Goal: Task Accomplishment & Management: Complete application form

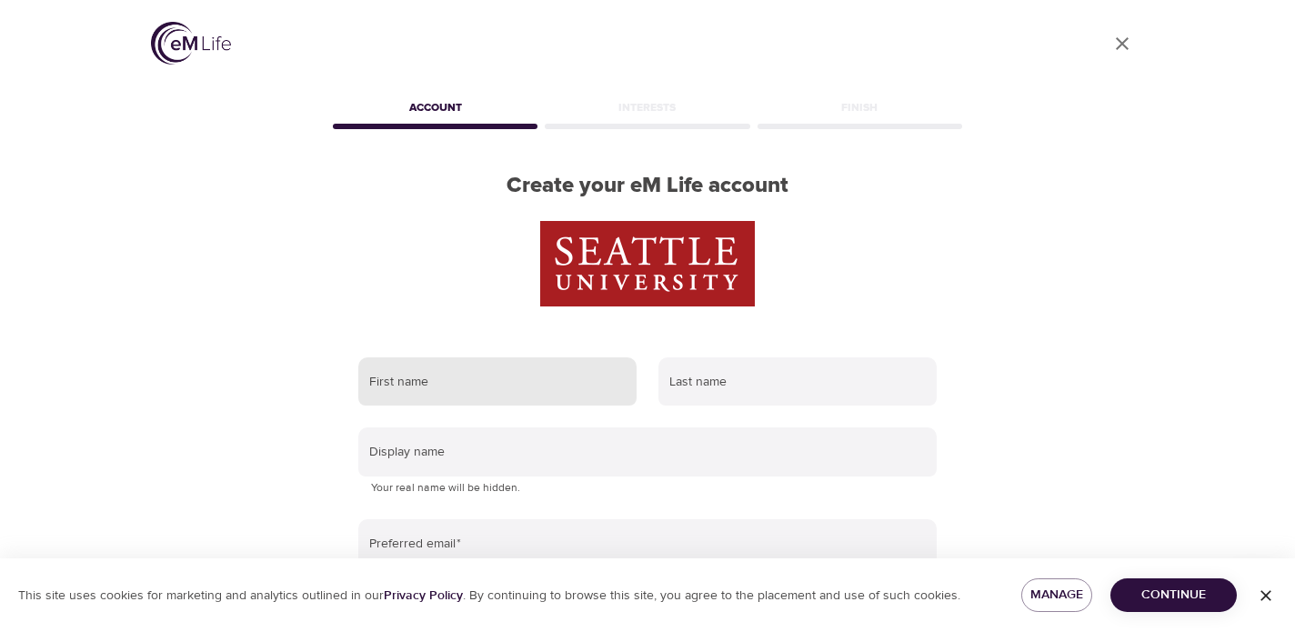
click at [492, 376] on input "text" at bounding box center [497, 381] width 278 height 49
type input "Amy"
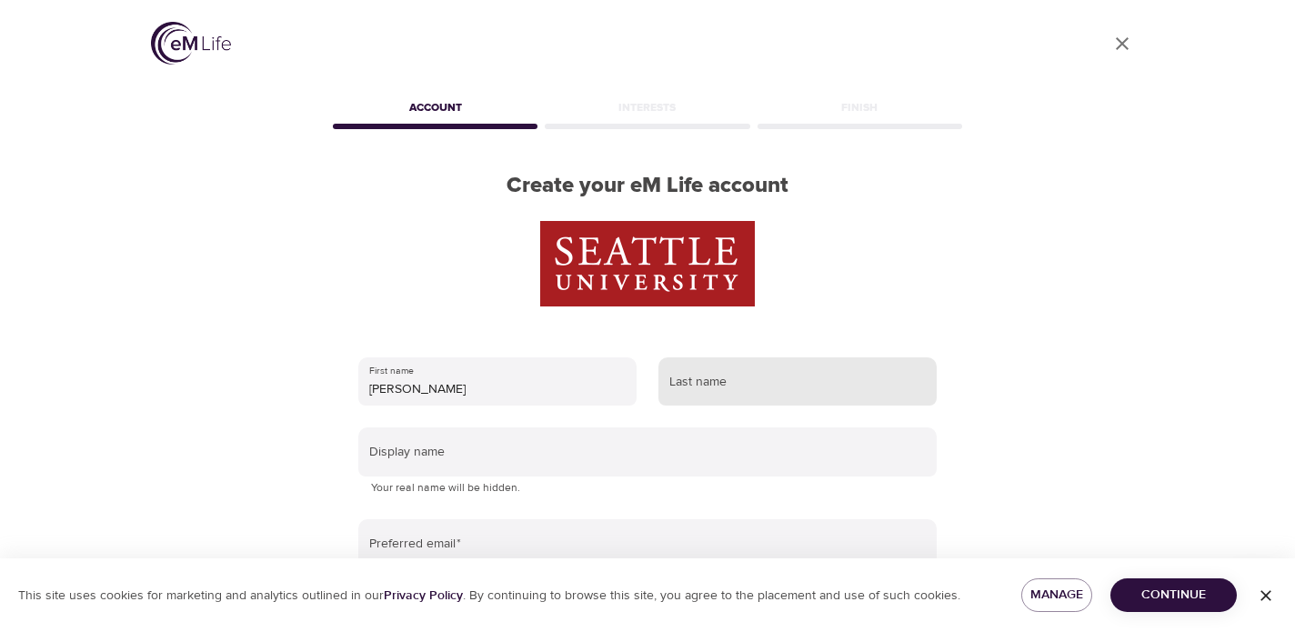
click at [705, 375] on input "text" at bounding box center [797, 381] width 278 height 49
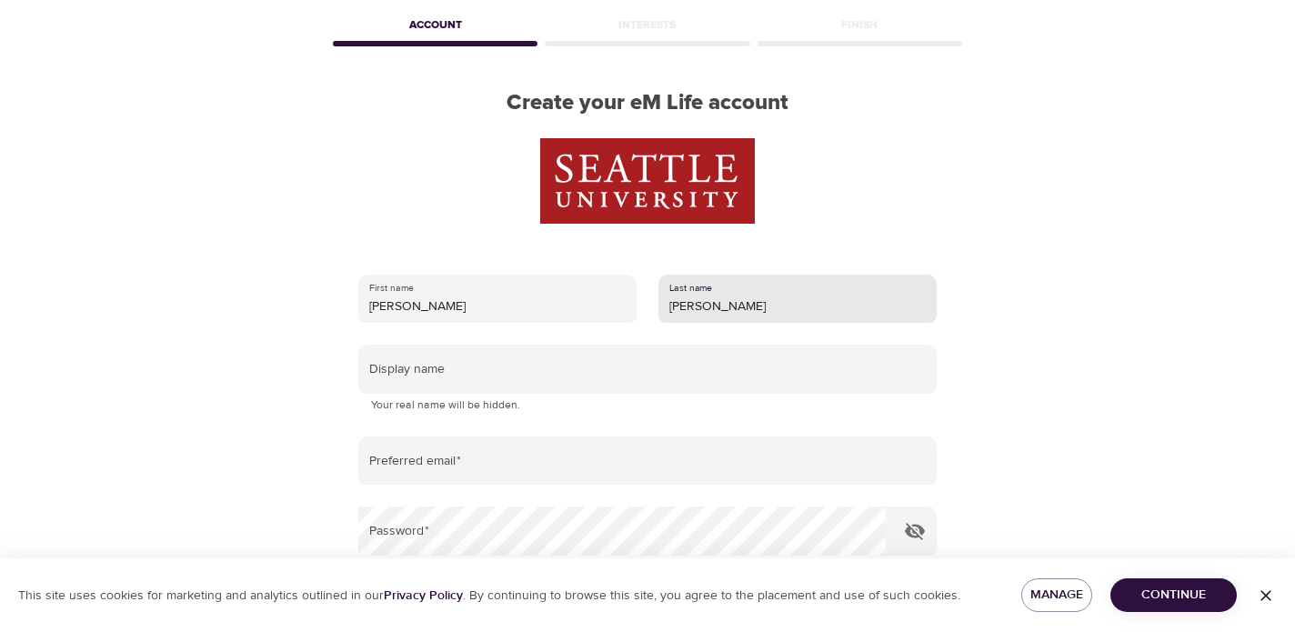
scroll to position [121, 0]
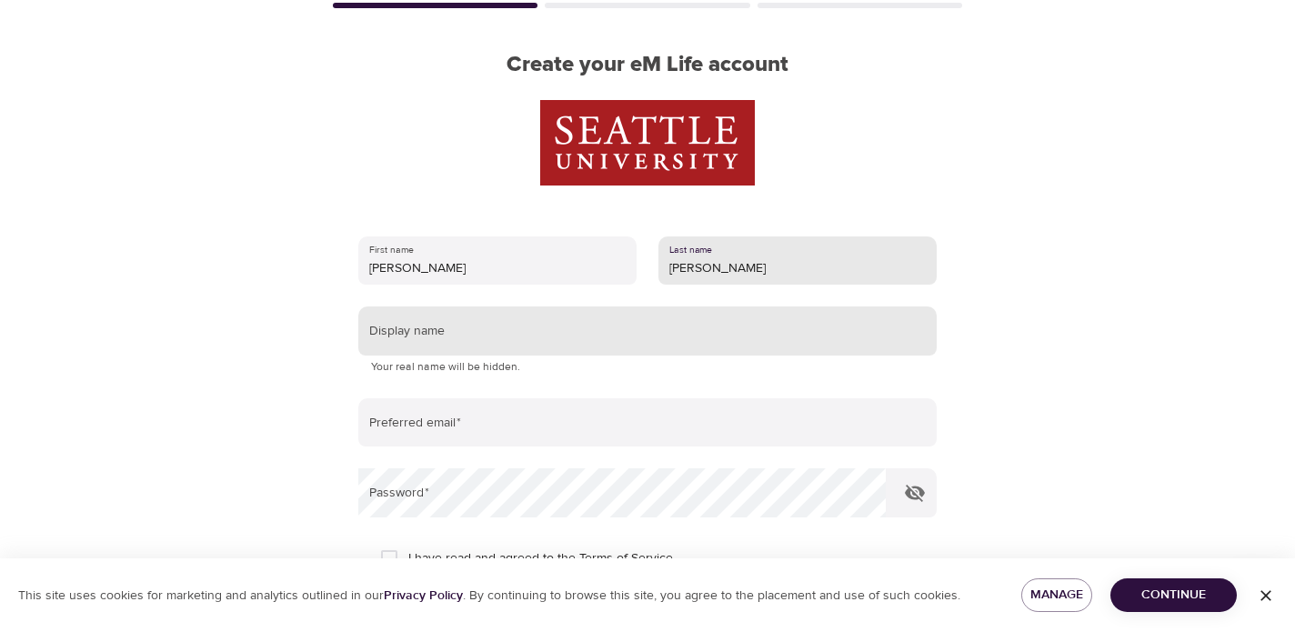
type input "Wheeler"
click at [443, 332] on input "text" at bounding box center [647, 330] width 578 height 49
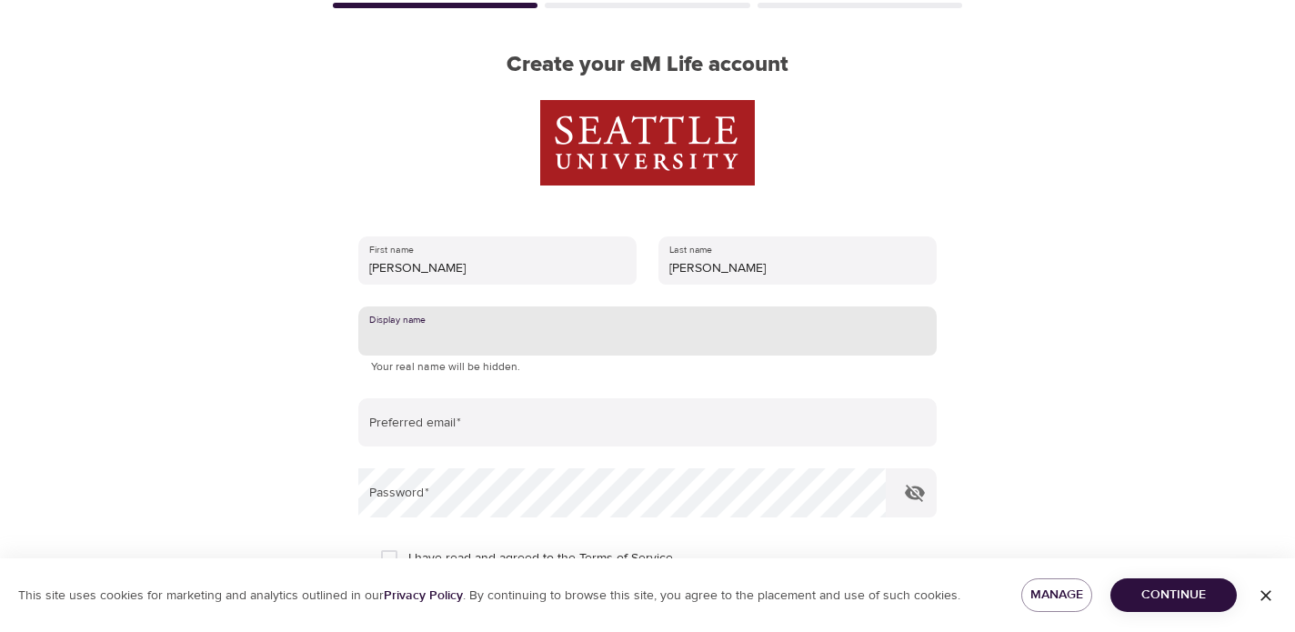
type input "AceWheels"
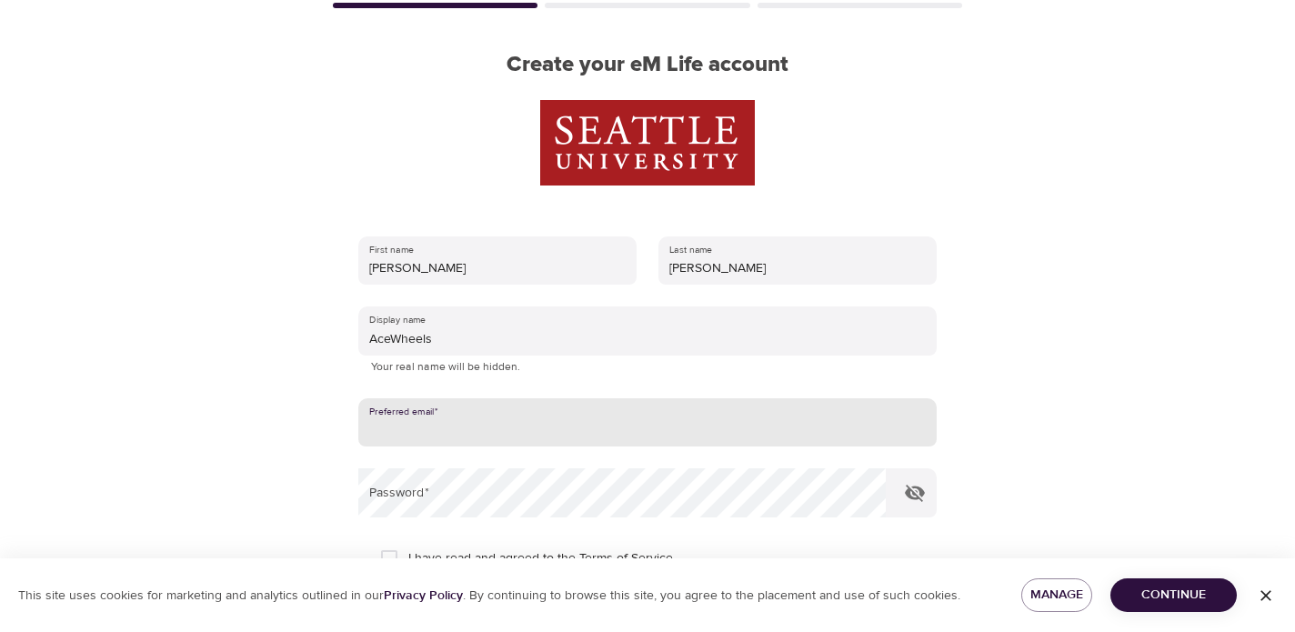
click at [458, 415] on input "email" at bounding box center [647, 422] width 578 height 49
type input "[EMAIL_ADDRESS][DOMAIN_NAME]"
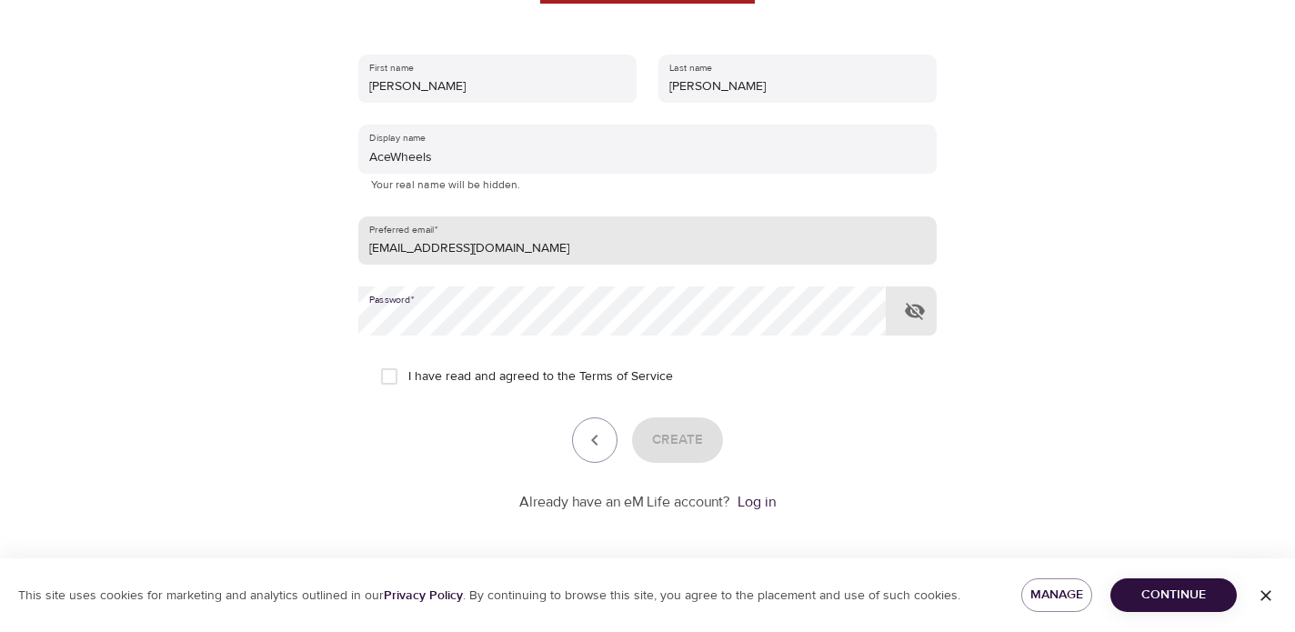
scroll to position [306, 0]
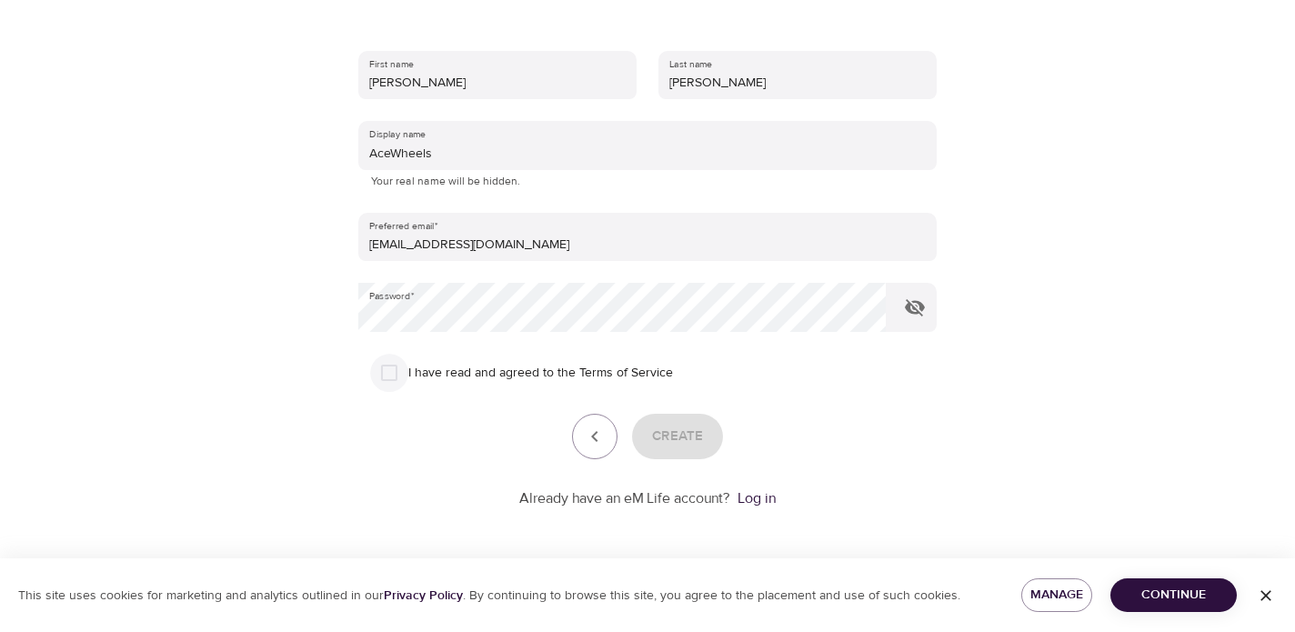
click at [390, 369] on input "I have read and agreed to the Terms of Service" at bounding box center [389, 373] width 38 height 38
checkbox input "true"
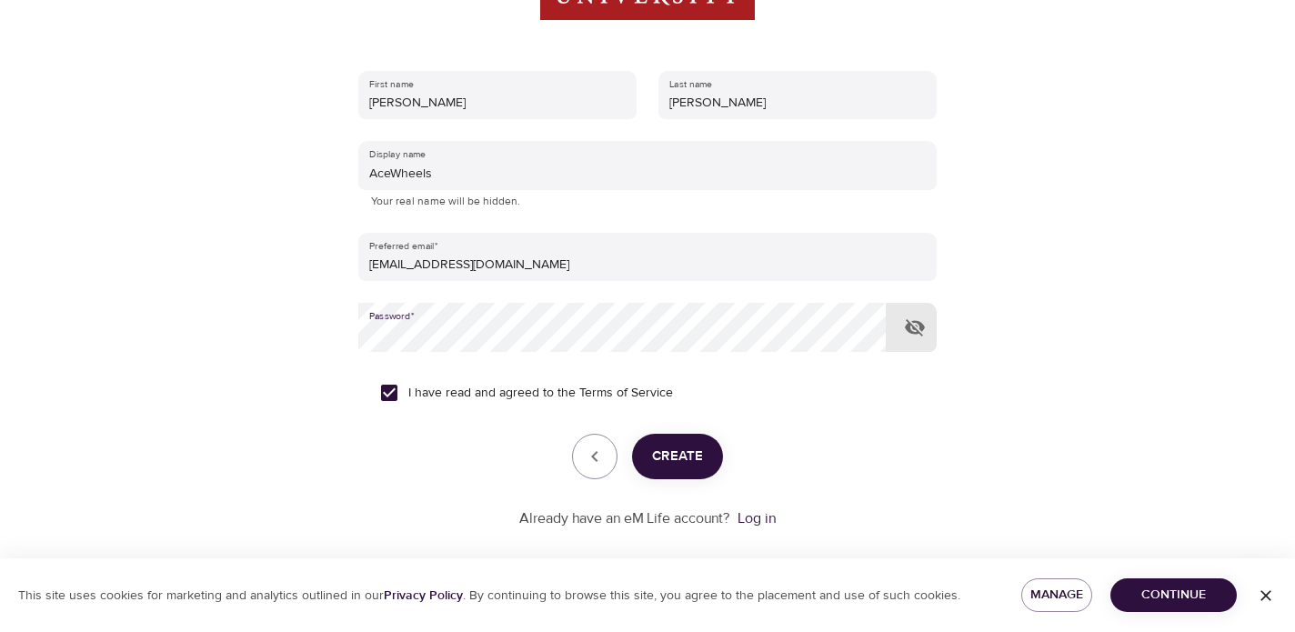
scroll to position [281, 0]
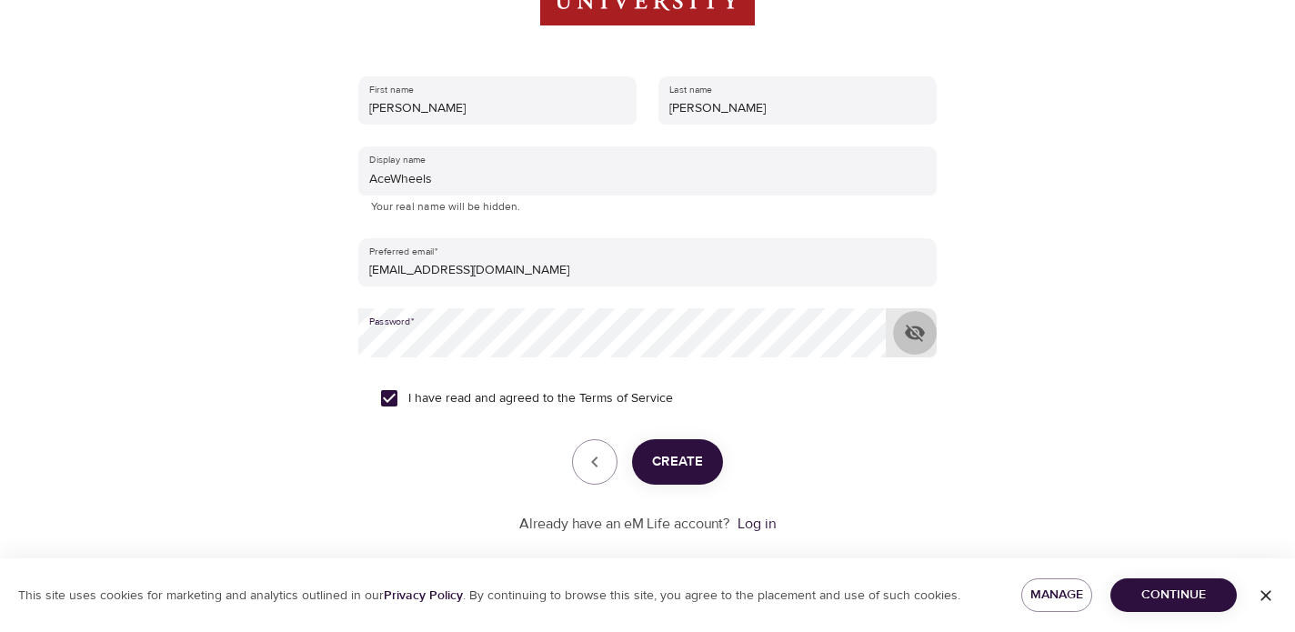
click at [916, 333] on icon "button" at bounding box center [915, 333] width 22 height 22
click at [673, 457] on span "Create" at bounding box center [677, 462] width 51 height 24
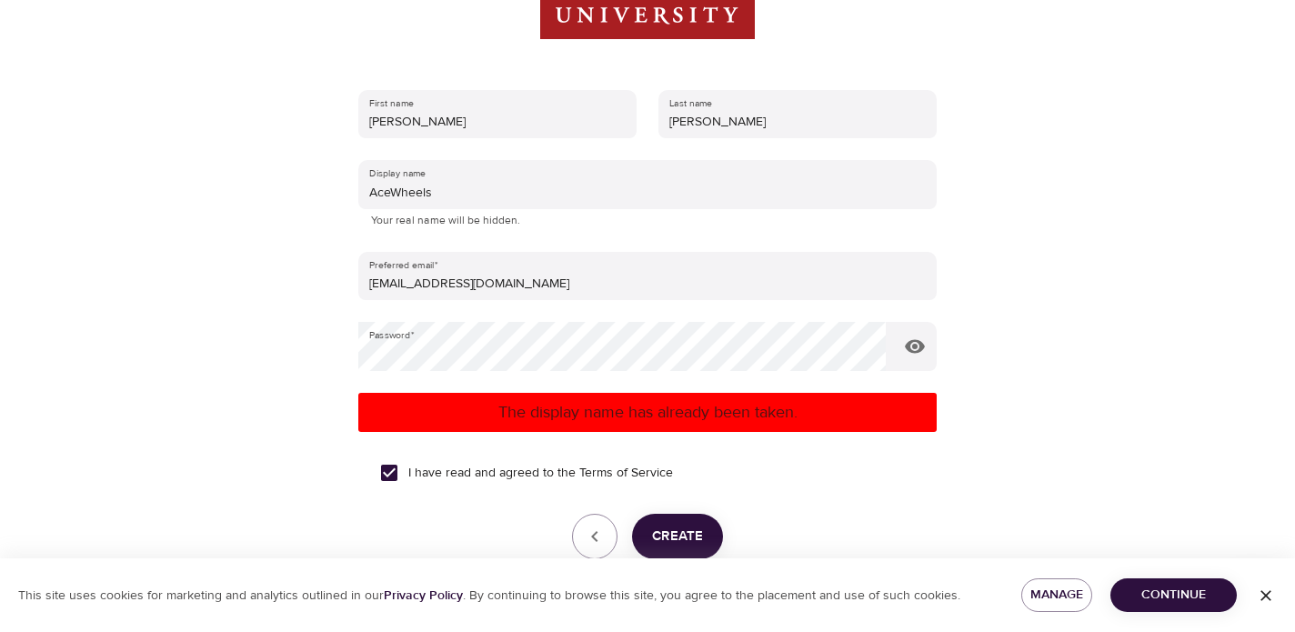
scroll to position [0, 0]
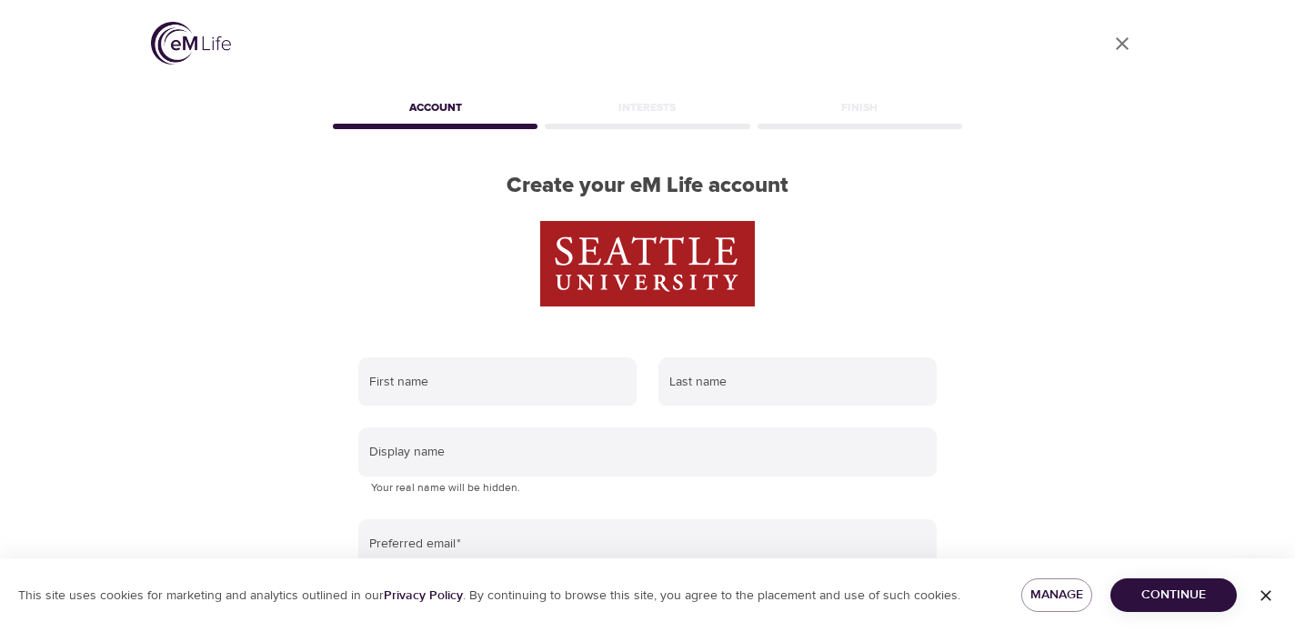
type input "[EMAIL_ADDRESS][DOMAIN_NAME]"
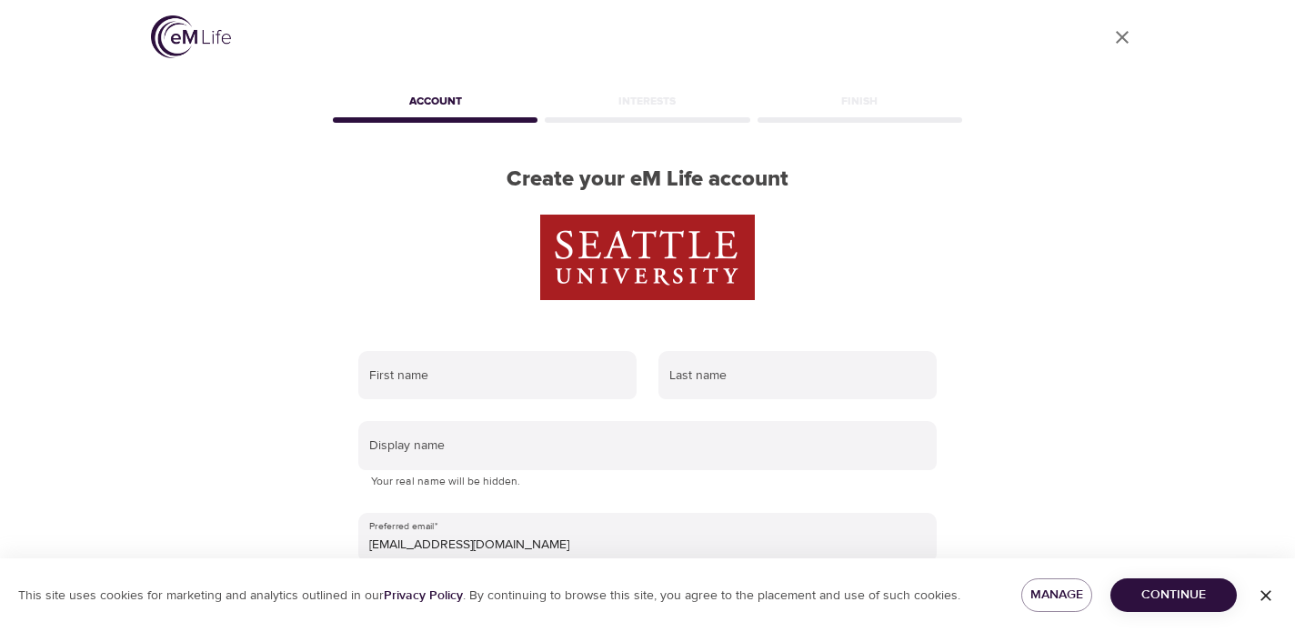
scroll to position [306, 0]
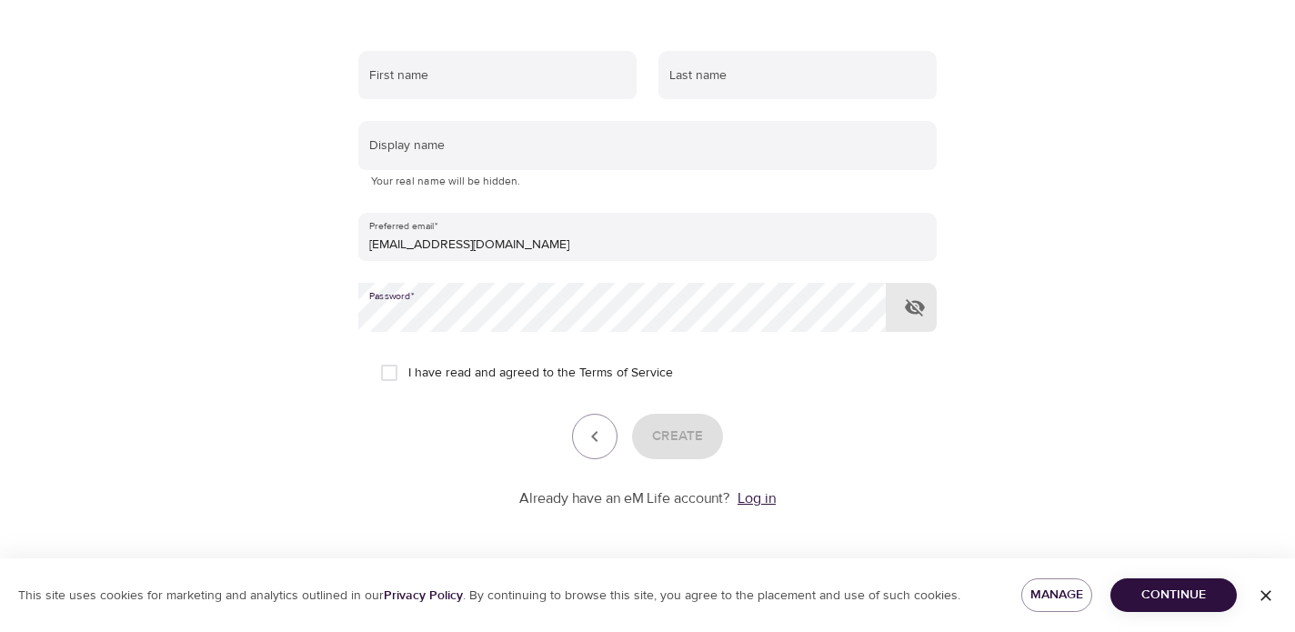
click at [757, 499] on link "Log in" at bounding box center [756, 498] width 38 height 18
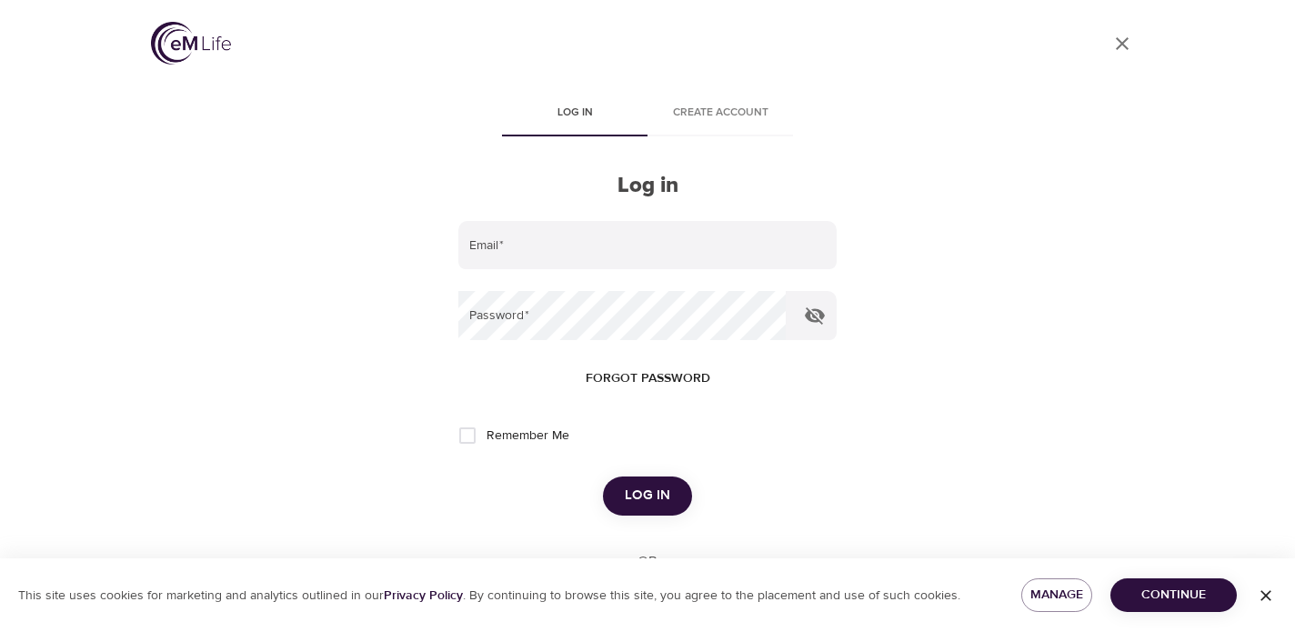
type input "[EMAIL_ADDRESS][DOMAIN_NAME]"
click at [819, 313] on icon "button" at bounding box center [815, 315] width 20 height 17
click at [468, 432] on input "Remember Me" at bounding box center [467, 435] width 38 height 38
checkbox input "true"
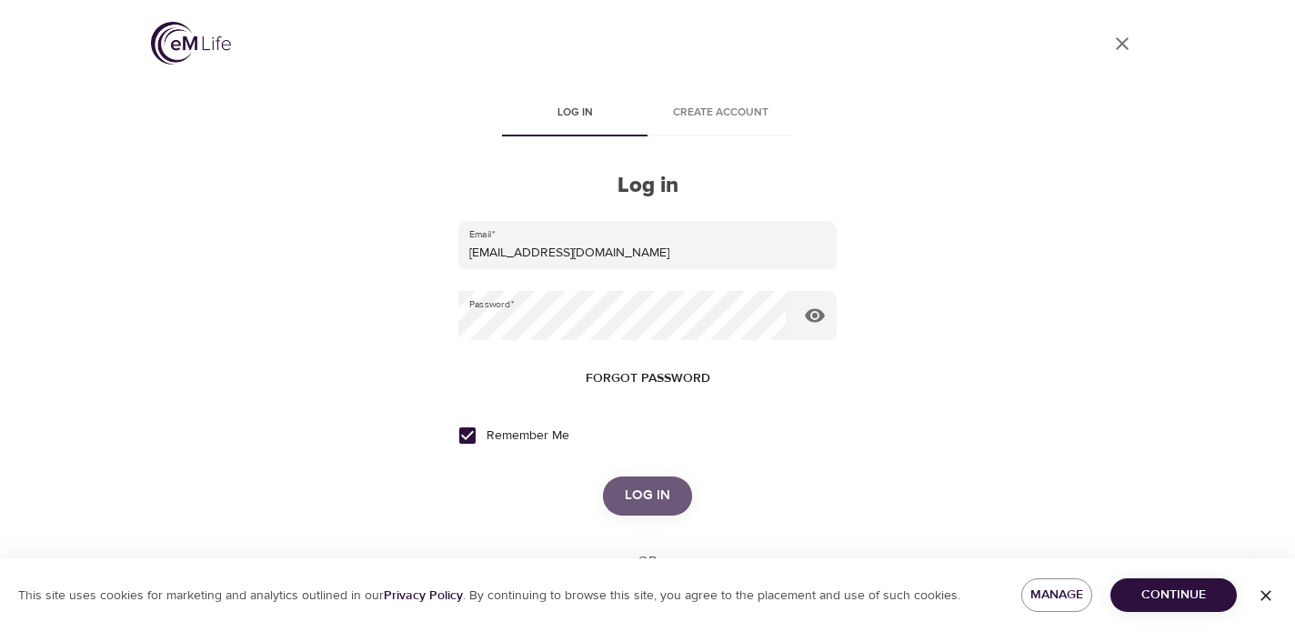
click at [643, 489] on span "Log in" at bounding box center [647, 496] width 45 height 24
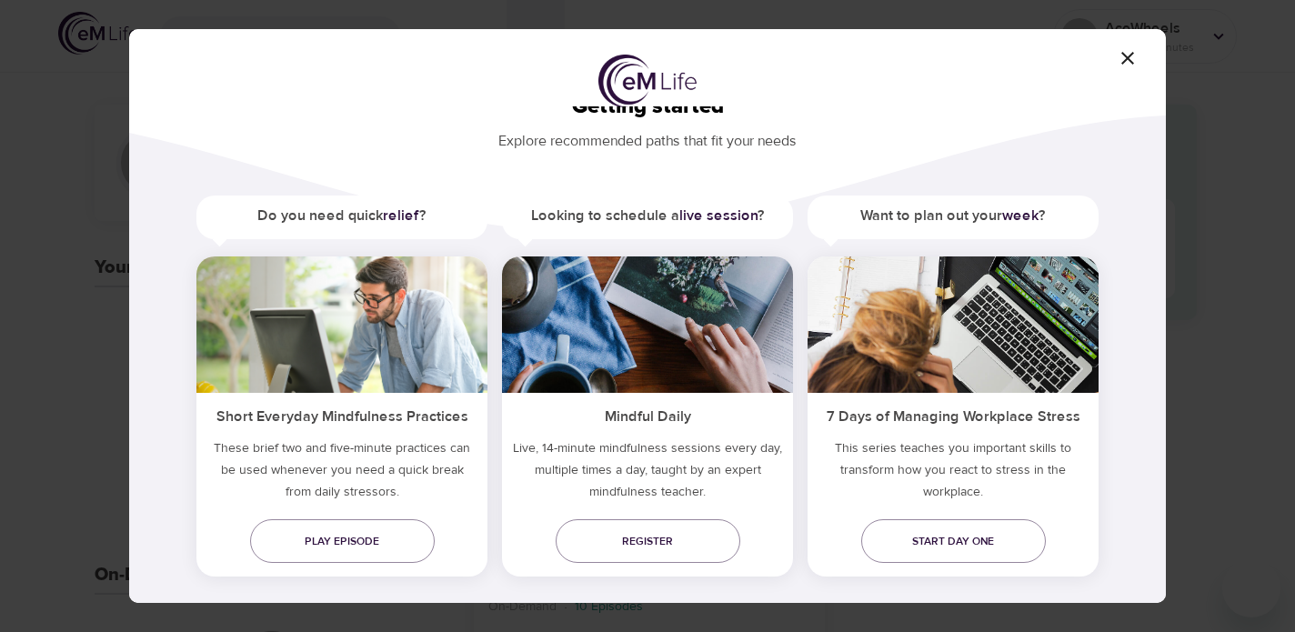
scroll to position [63, 0]
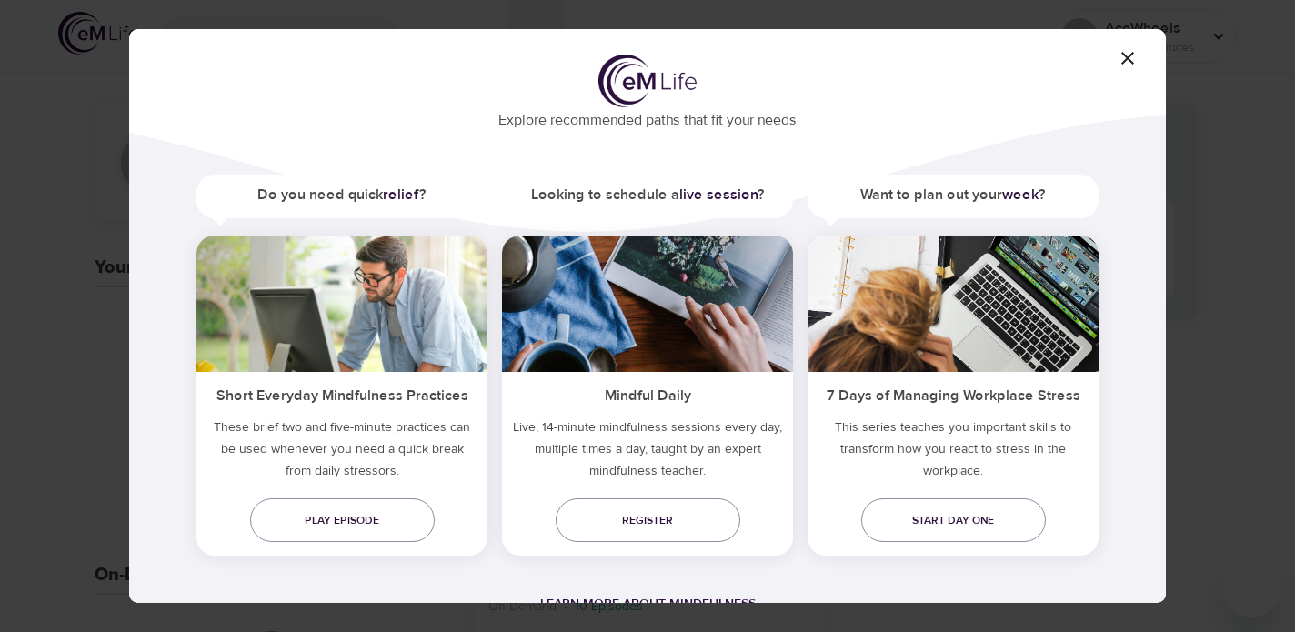
click at [1123, 57] on icon "button" at bounding box center [1127, 58] width 22 height 22
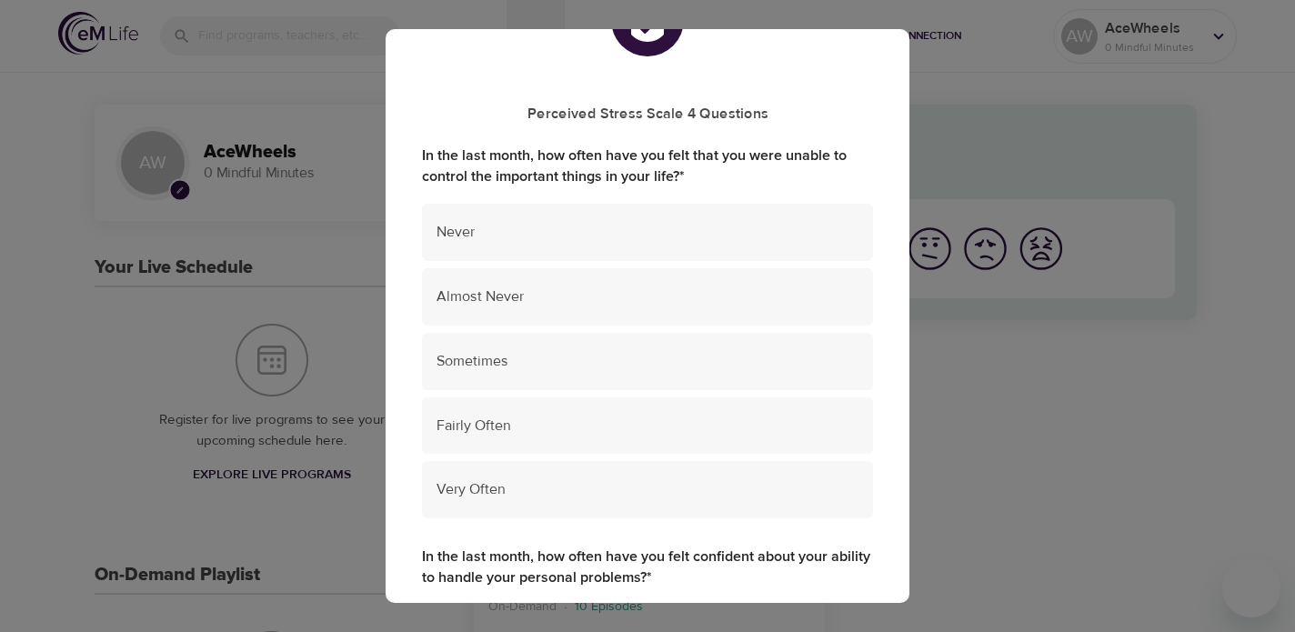
scroll to position [96, 0]
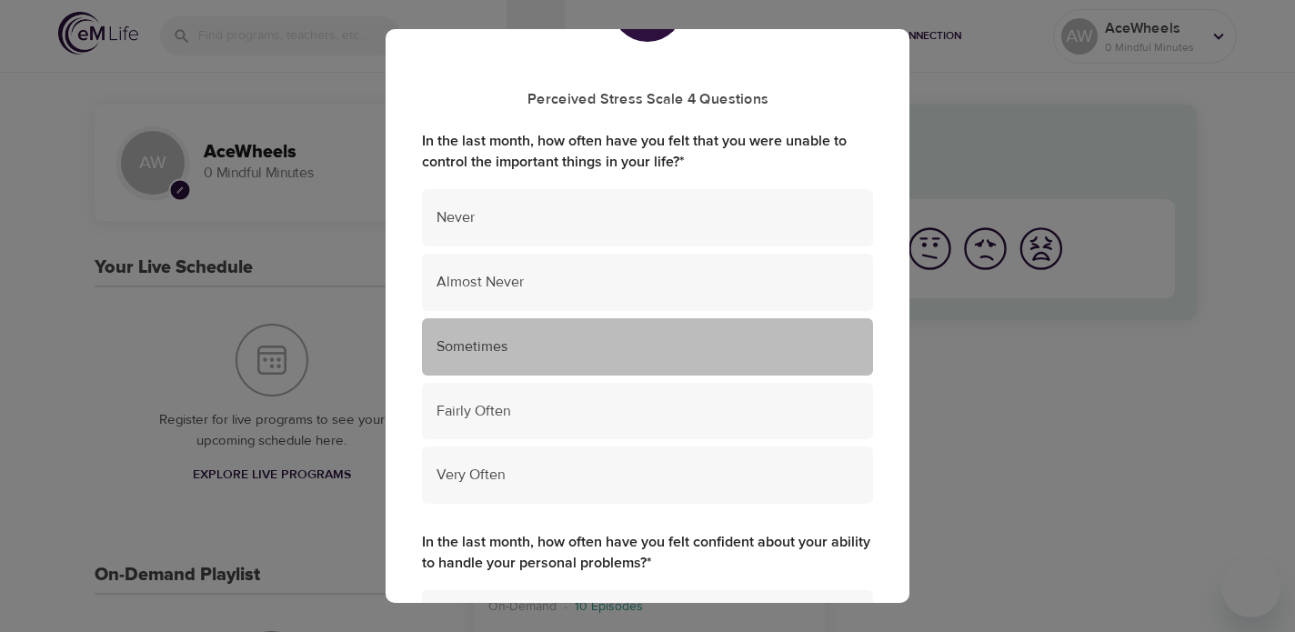
click at [501, 340] on span "Sometimes" at bounding box center [647, 346] width 422 height 21
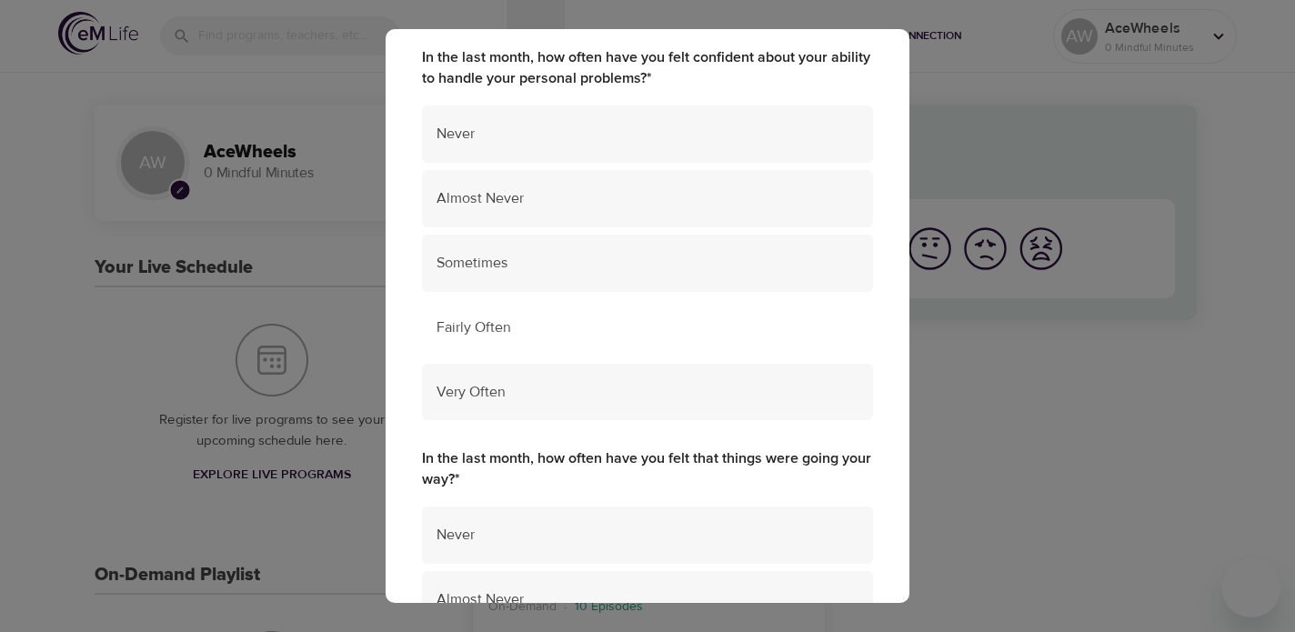
scroll to position [583, 0]
click at [515, 317] on span "Fairly Often" at bounding box center [647, 325] width 422 height 21
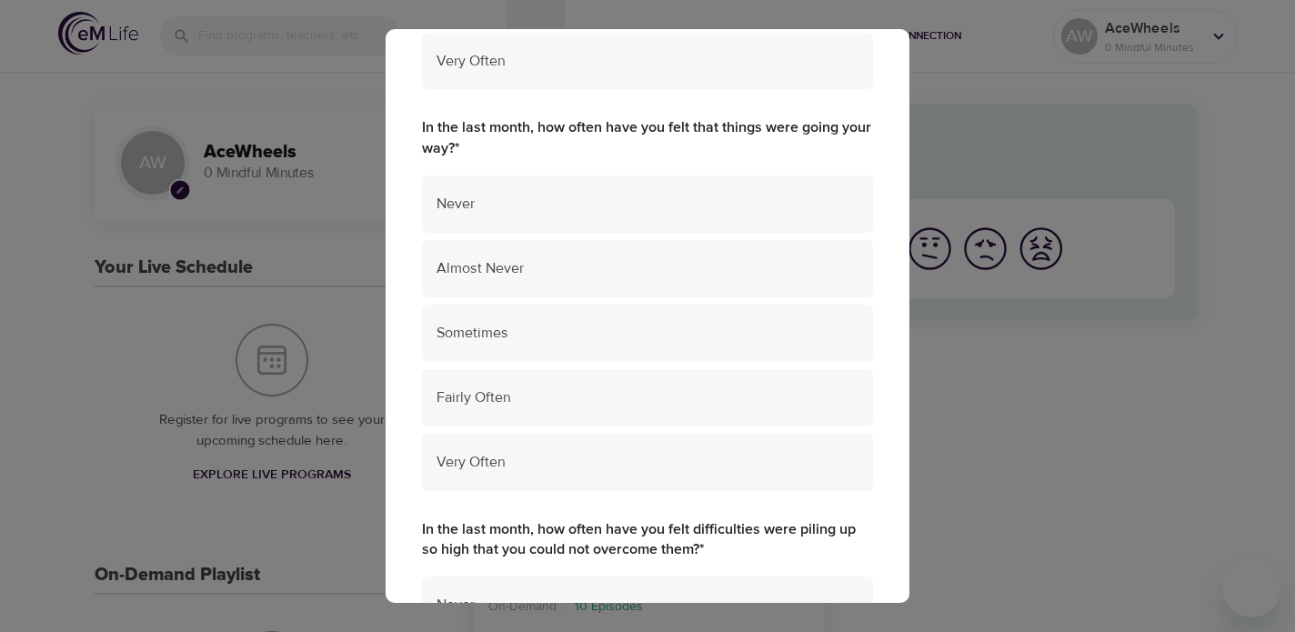
scroll to position [913, 0]
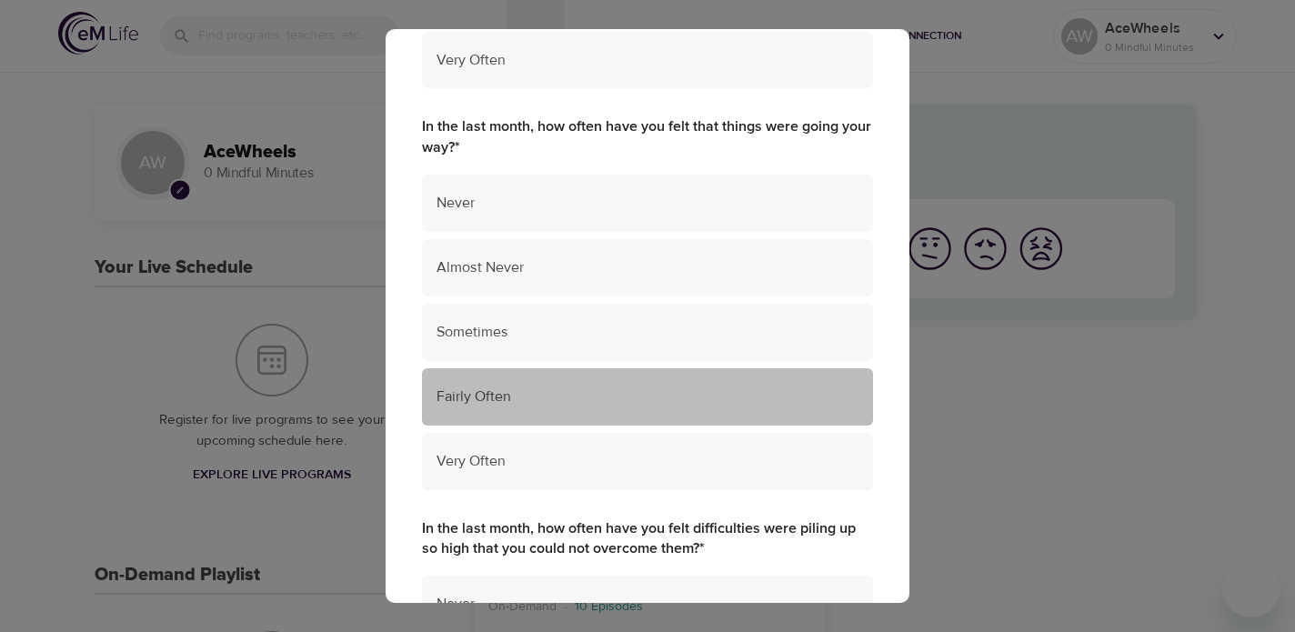
click at [502, 395] on span "Fairly Often" at bounding box center [647, 396] width 422 height 21
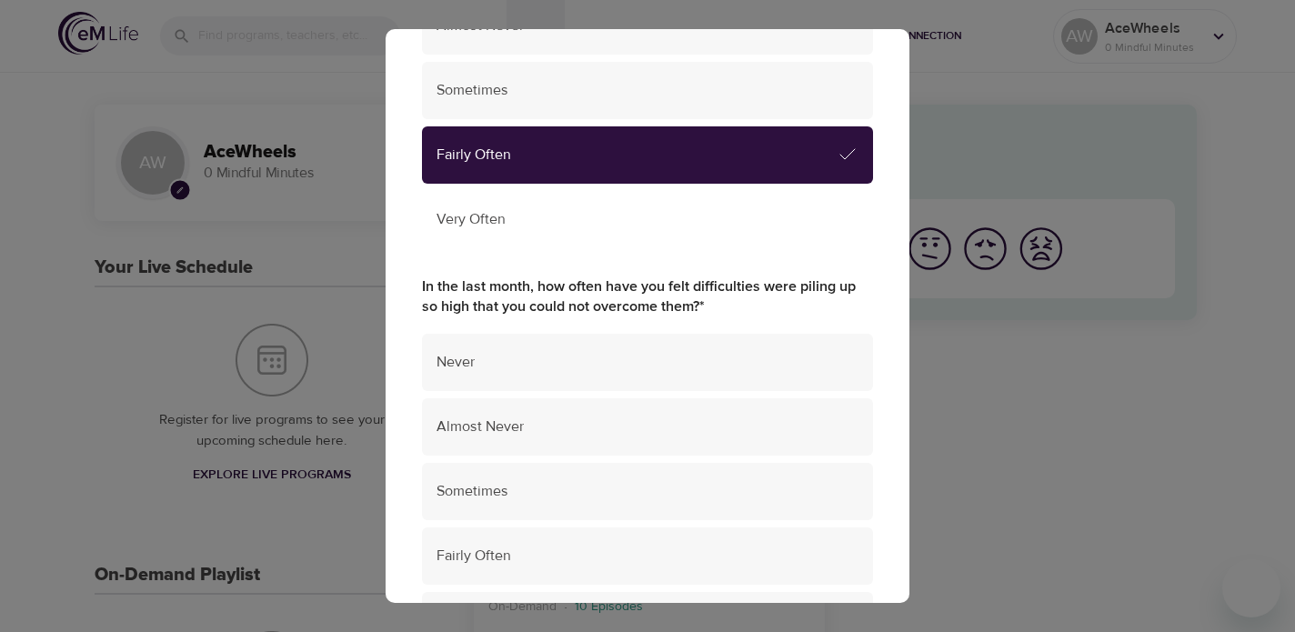
scroll to position [1157, 0]
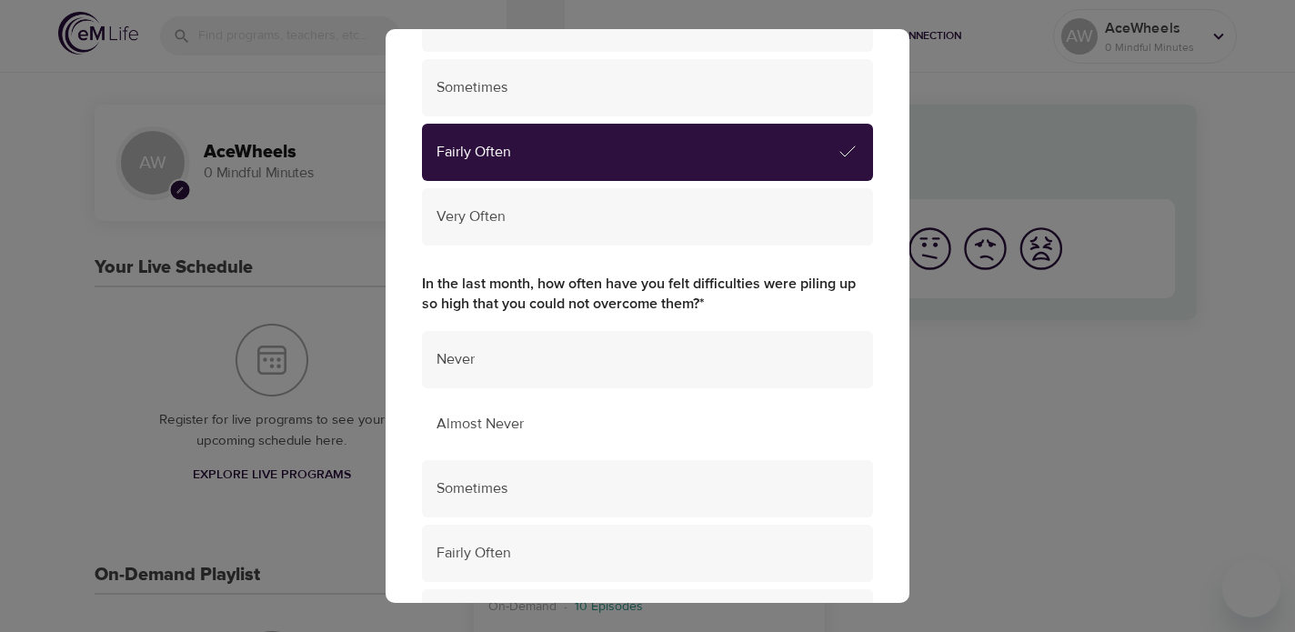
click at [483, 419] on span "Almost Never" at bounding box center [647, 424] width 422 height 21
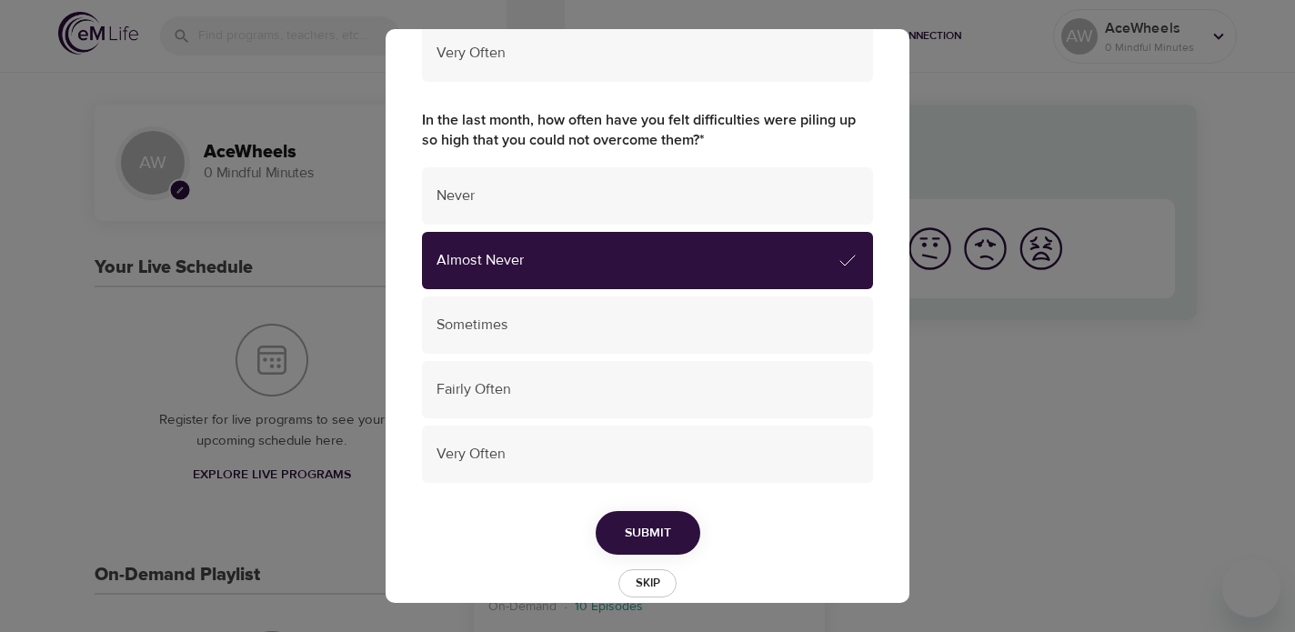
scroll to position [1352, 0]
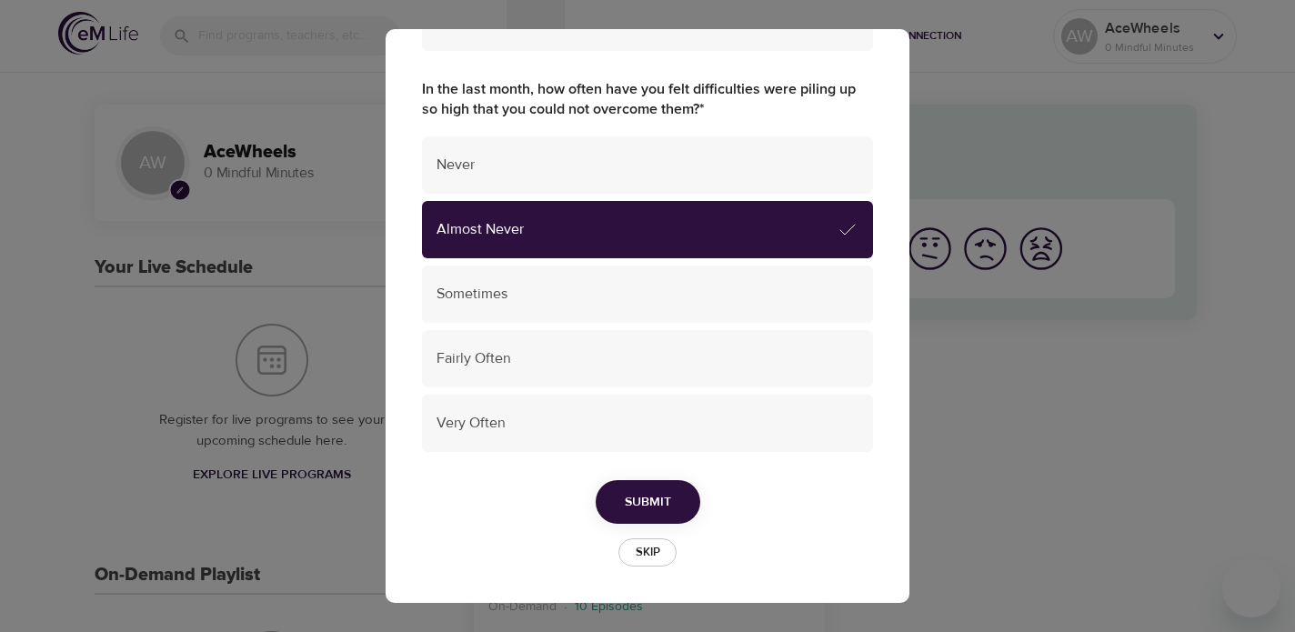
click at [627, 495] on span "Submit" at bounding box center [648, 502] width 46 height 23
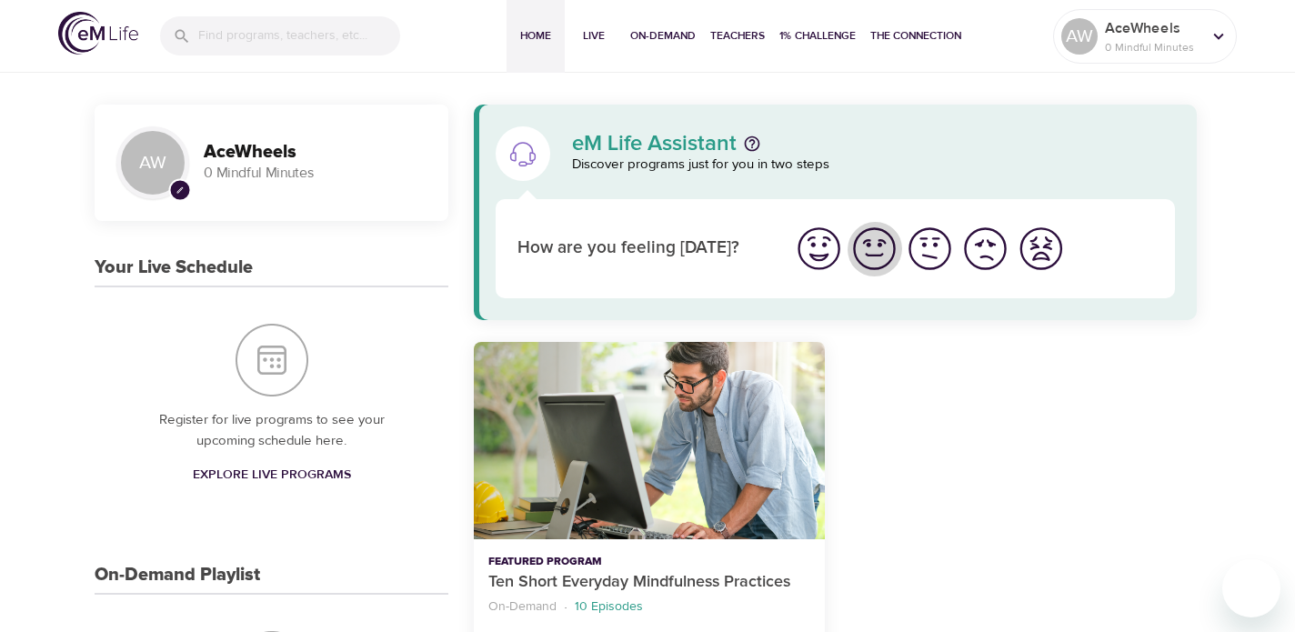
click at [875, 254] on img "I'm feeling good" at bounding box center [874, 249] width 50 height 50
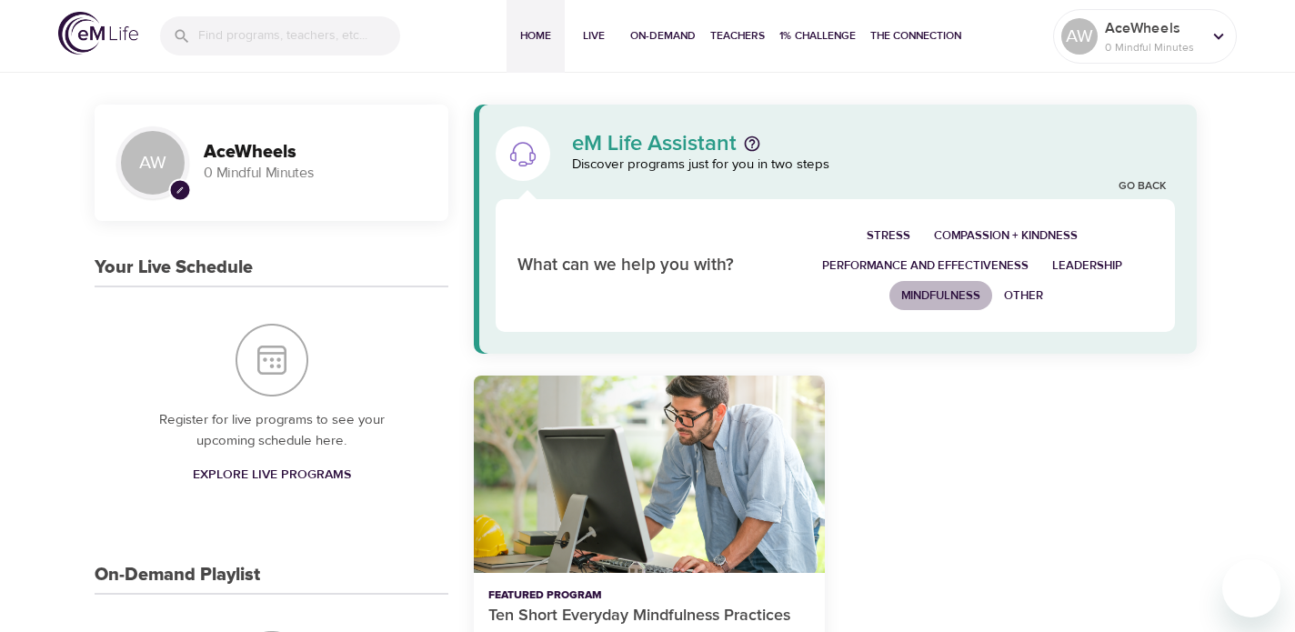
click at [945, 289] on span "Mindfulness" at bounding box center [940, 295] width 79 height 21
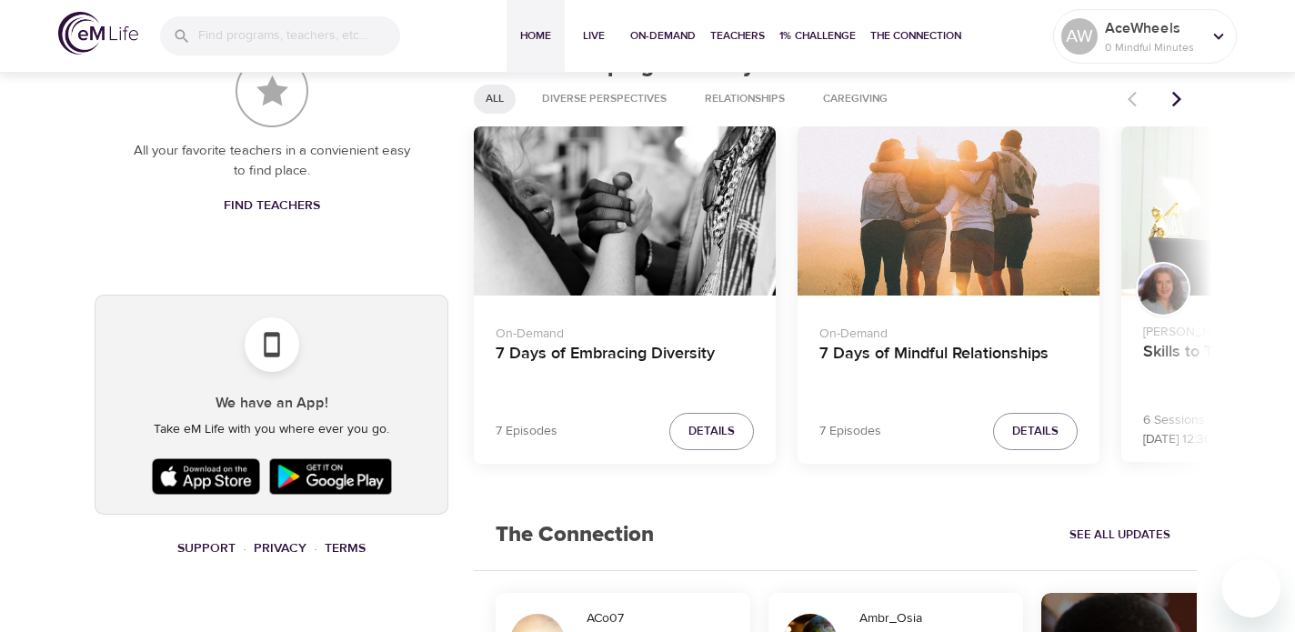
scroll to position [885, 0]
click at [1175, 95] on icon "Next items" at bounding box center [1176, 97] width 9 height 15
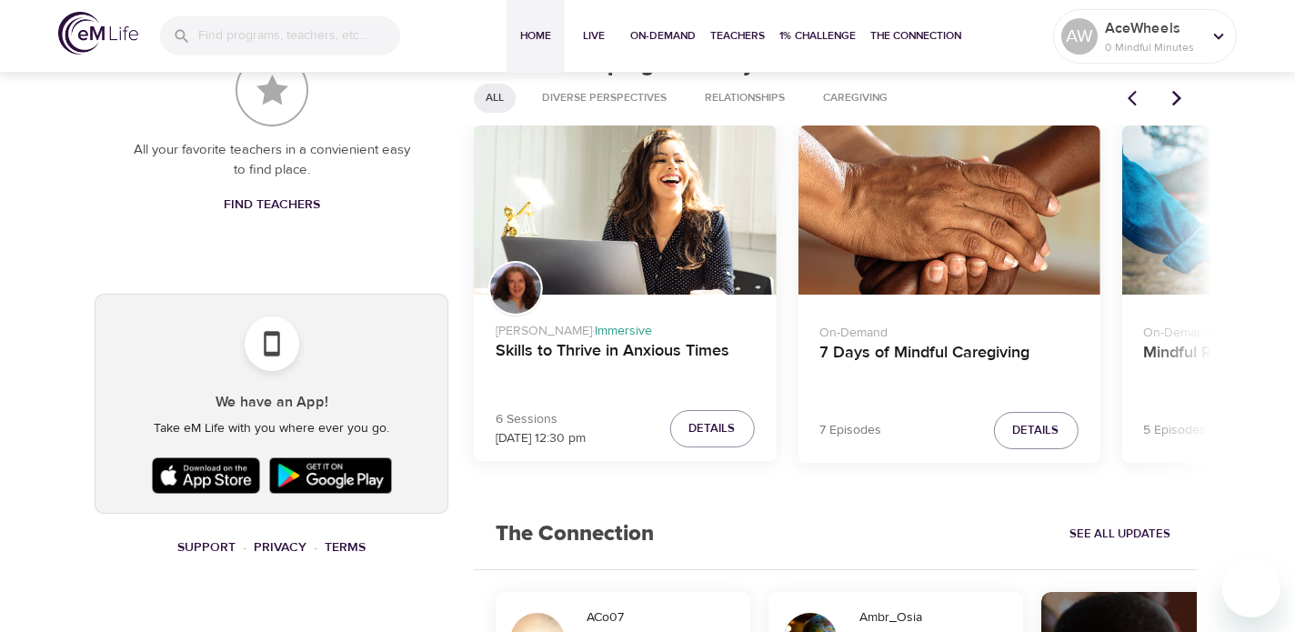
click at [1175, 95] on icon "Next items" at bounding box center [1176, 97] width 9 height 15
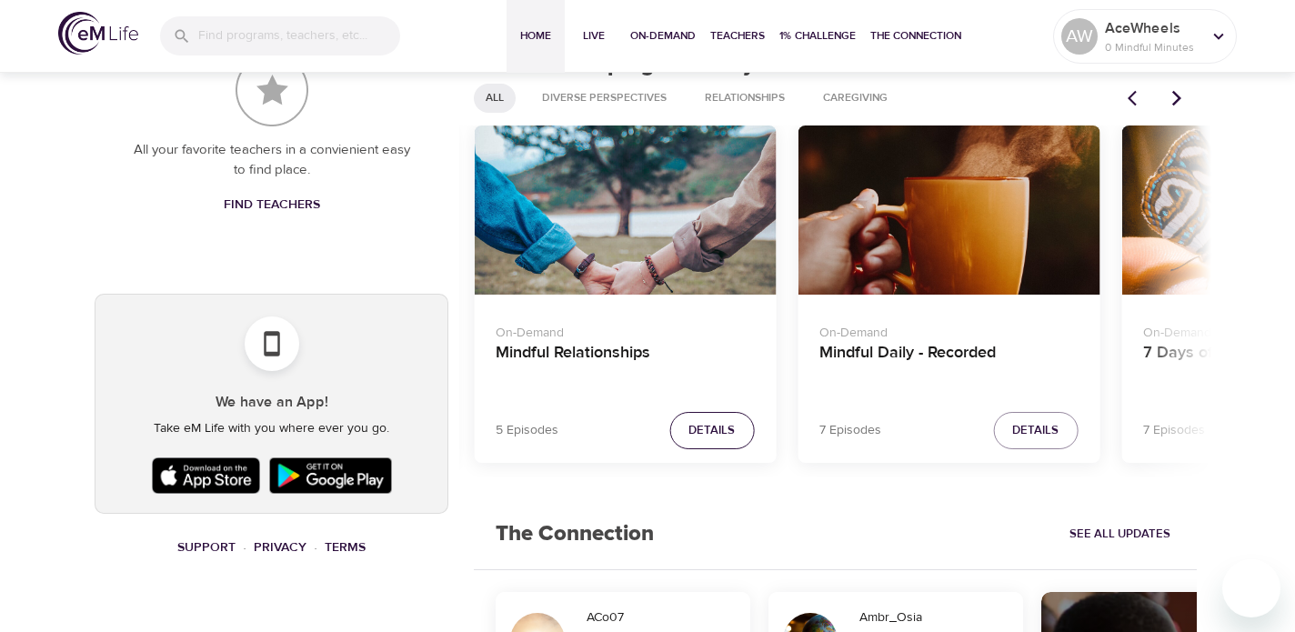
click at [705, 428] on span "Details" at bounding box center [711, 430] width 46 height 21
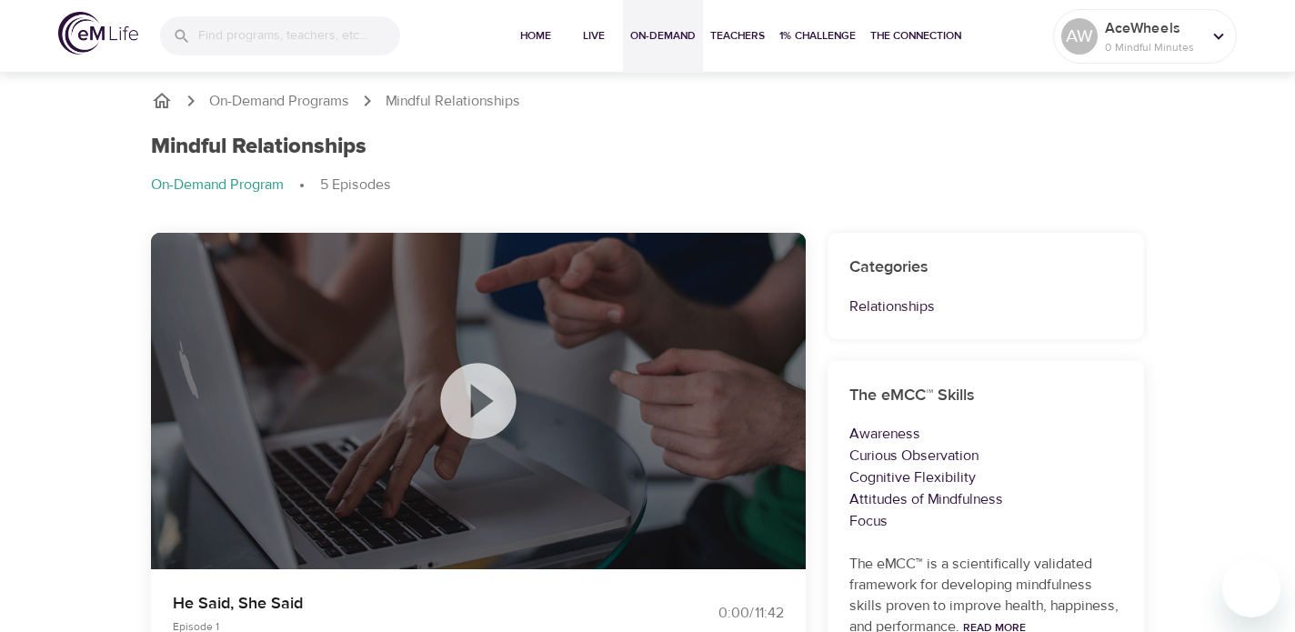
click at [651, 32] on span "On-Demand" at bounding box center [662, 35] width 65 height 19
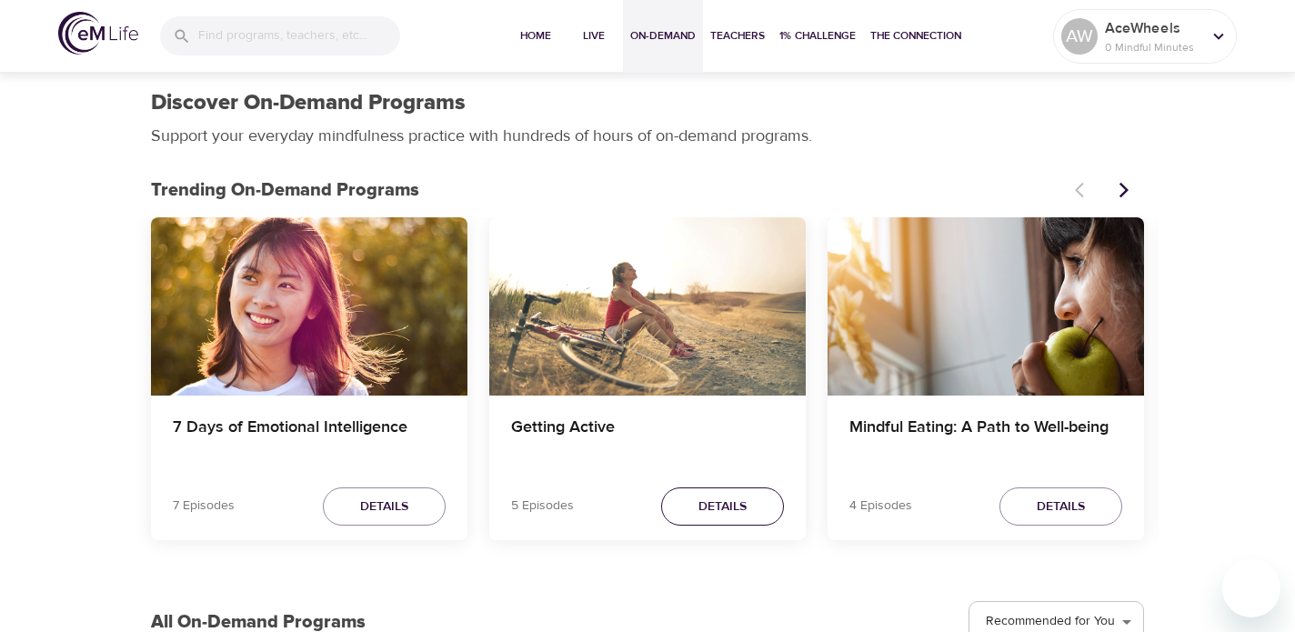
click at [702, 508] on span "Details" at bounding box center [722, 506] width 48 height 23
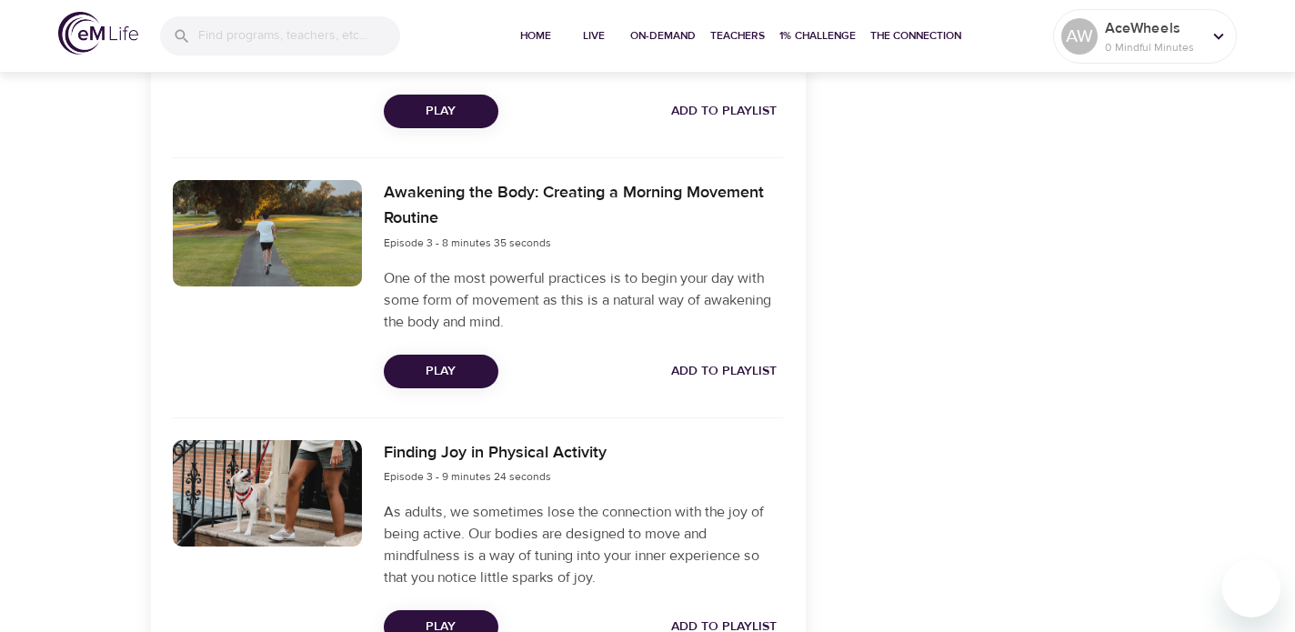
scroll to position [1079, 0]
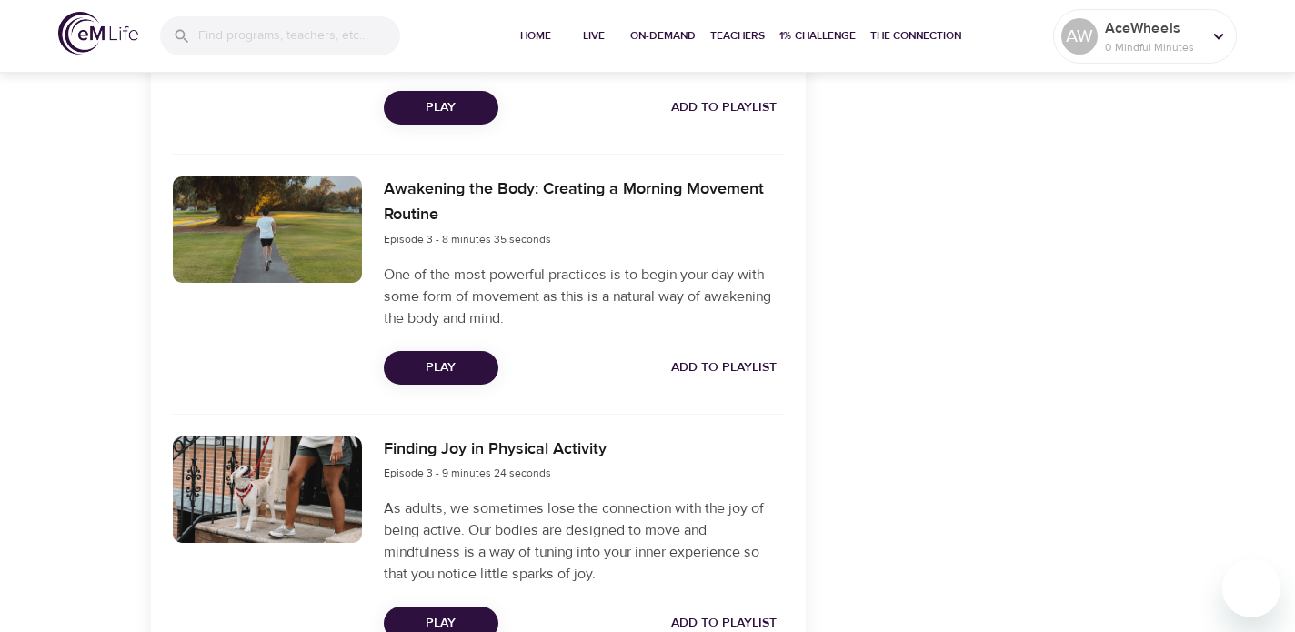
click at [690, 367] on span "Add to Playlist" at bounding box center [723, 367] width 105 height 23
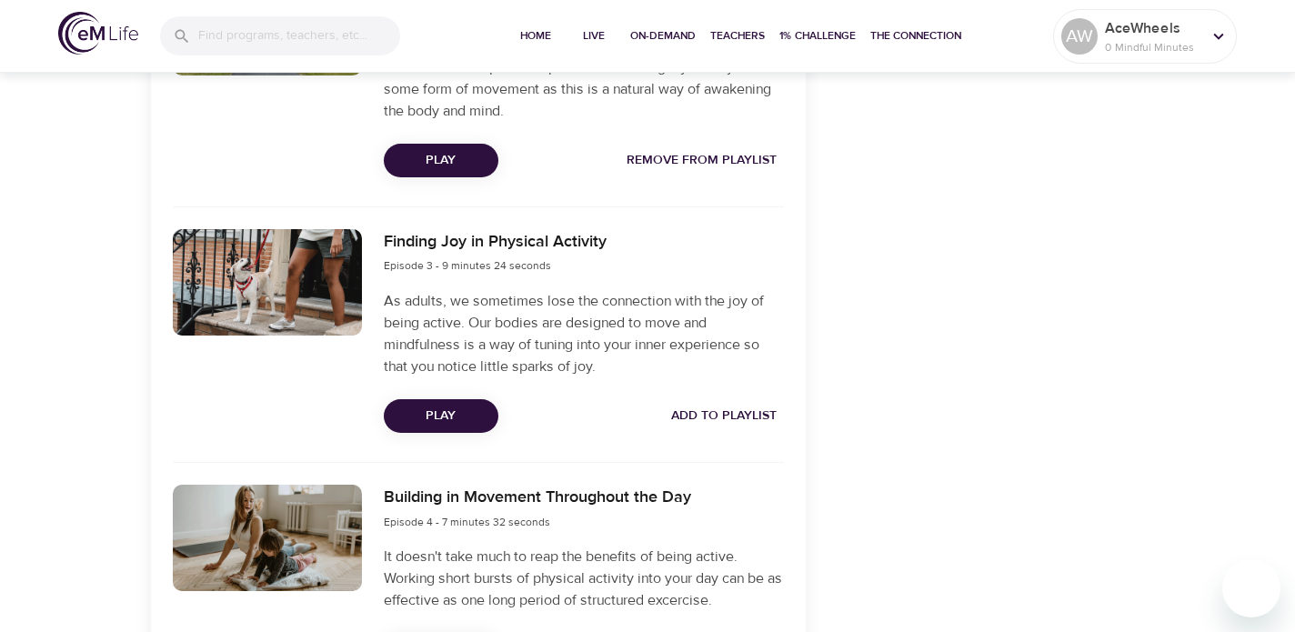
scroll to position [1434, 0]
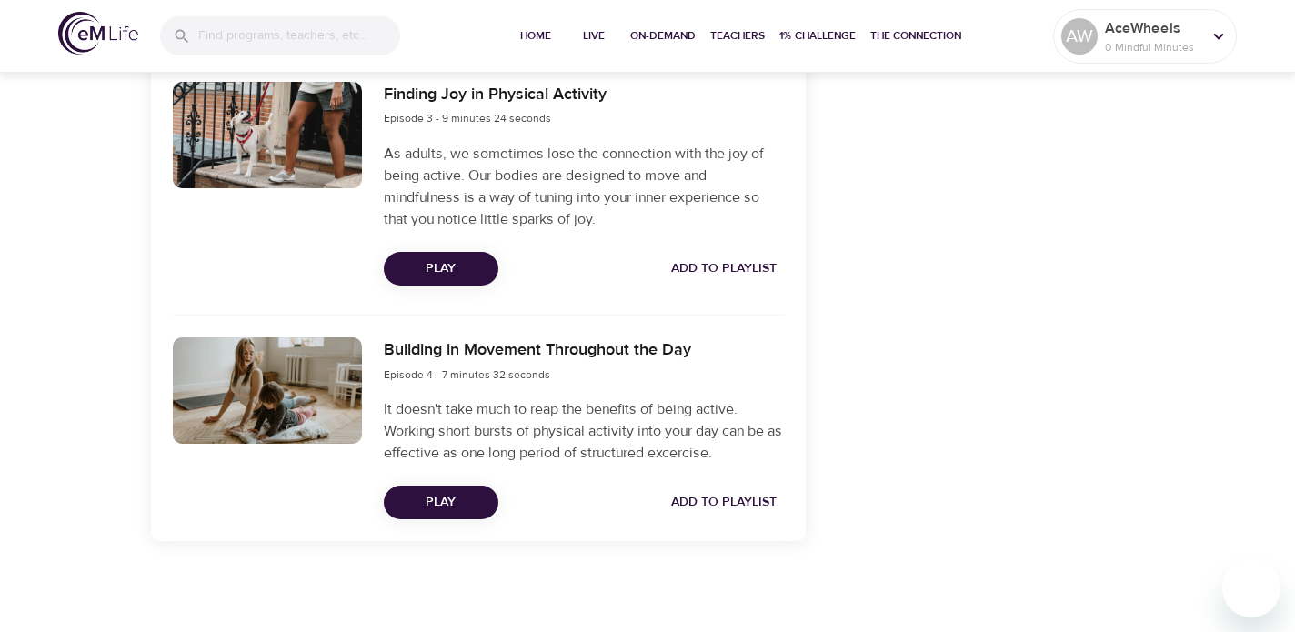
click at [715, 262] on span "Add to Playlist" at bounding box center [723, 268] width 105 height 23
click at [721, 500] on span "Add to Playlist" at bounding box center [723, 502] width 105 height 23
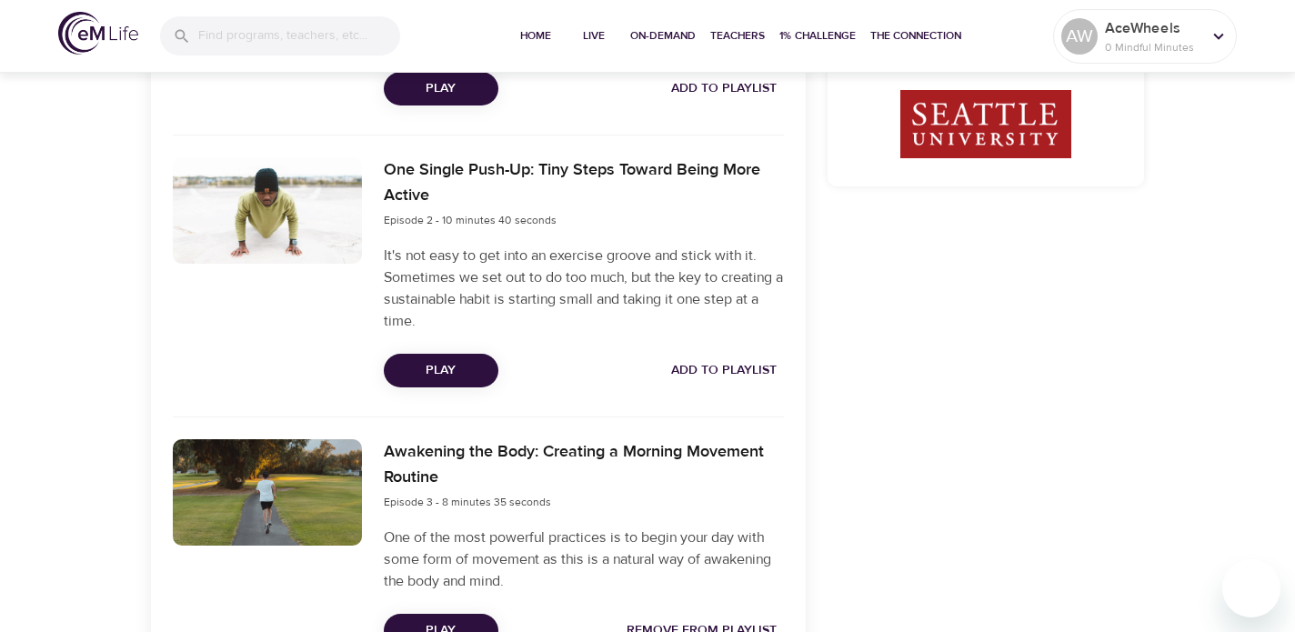
scroll to position [810, 0]
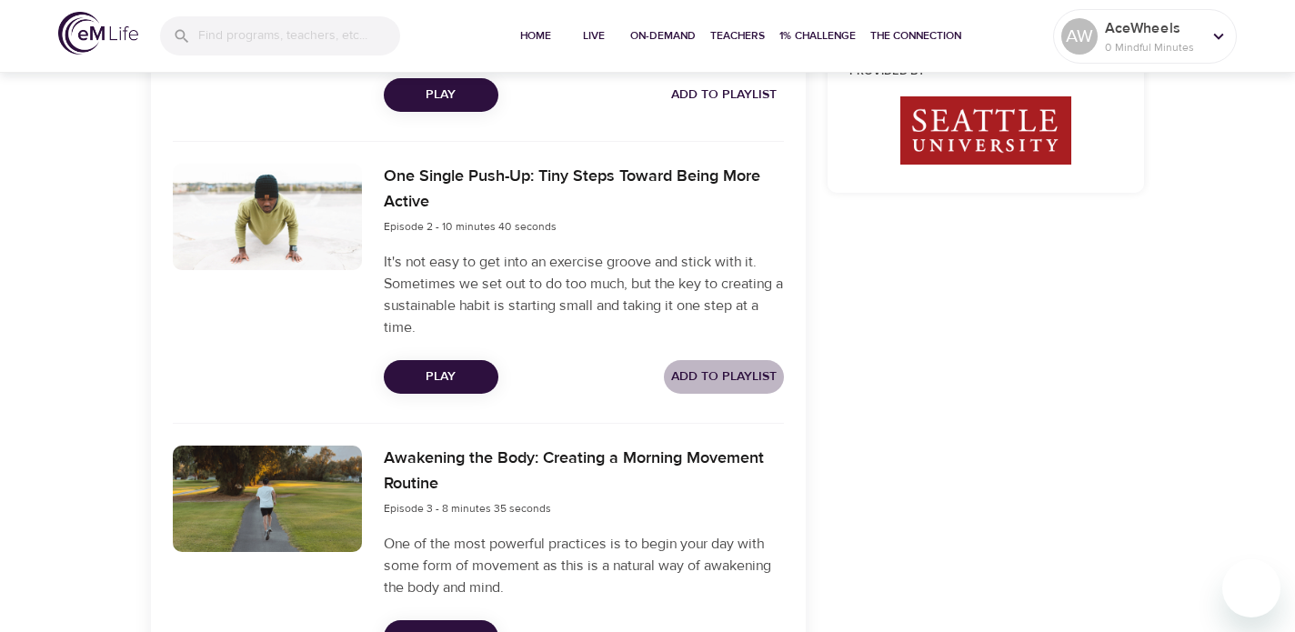
click at [715, 372] on span "Add to Playlist" at bounding box center [723, 376] width 105 height 23
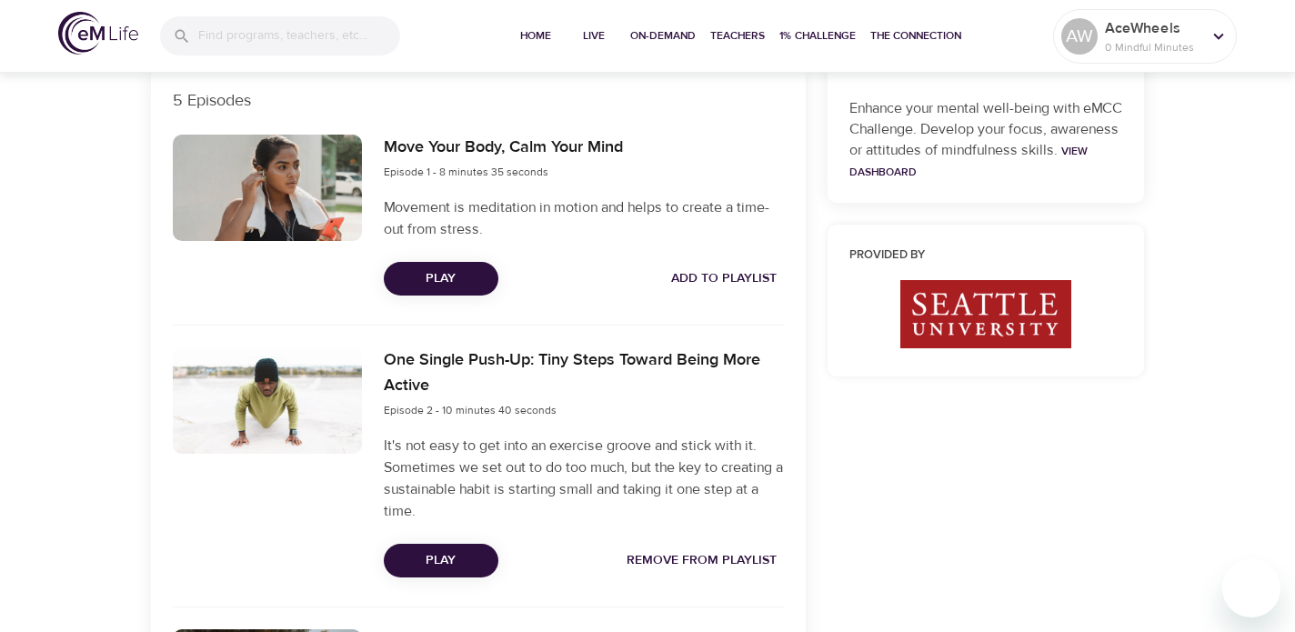
scroll to position [620, 0]
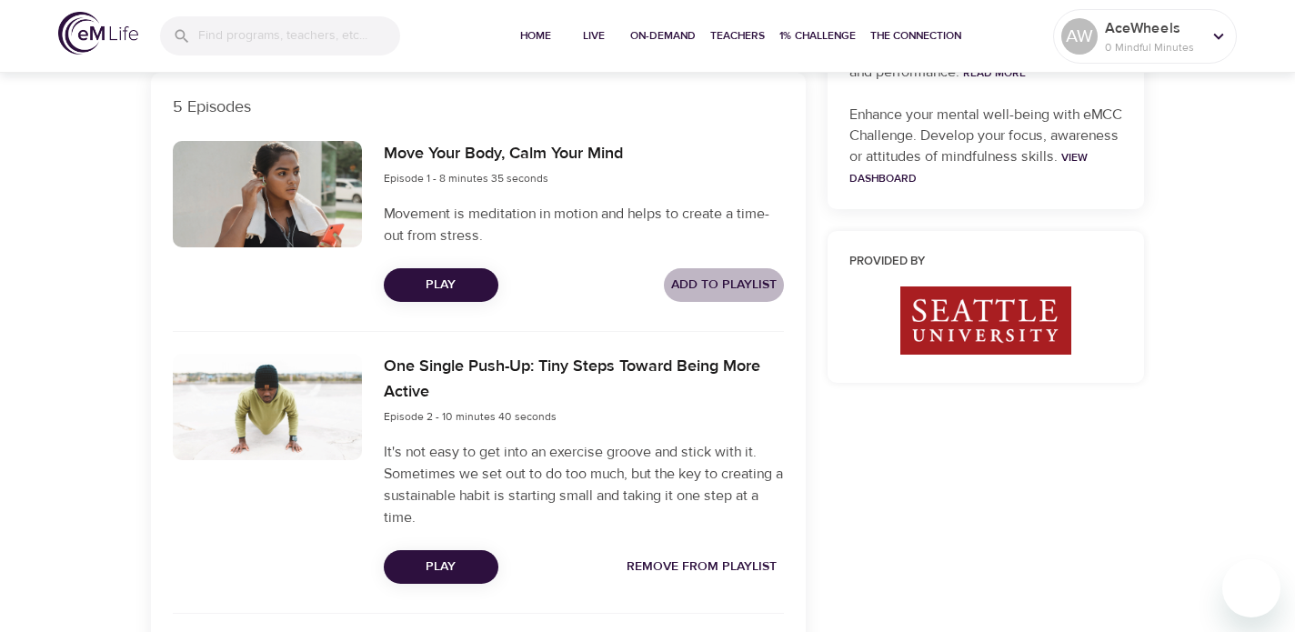
click at [701, 280] on span "Add to Playlist" at bounding box center [723, 285] width 105 height 23
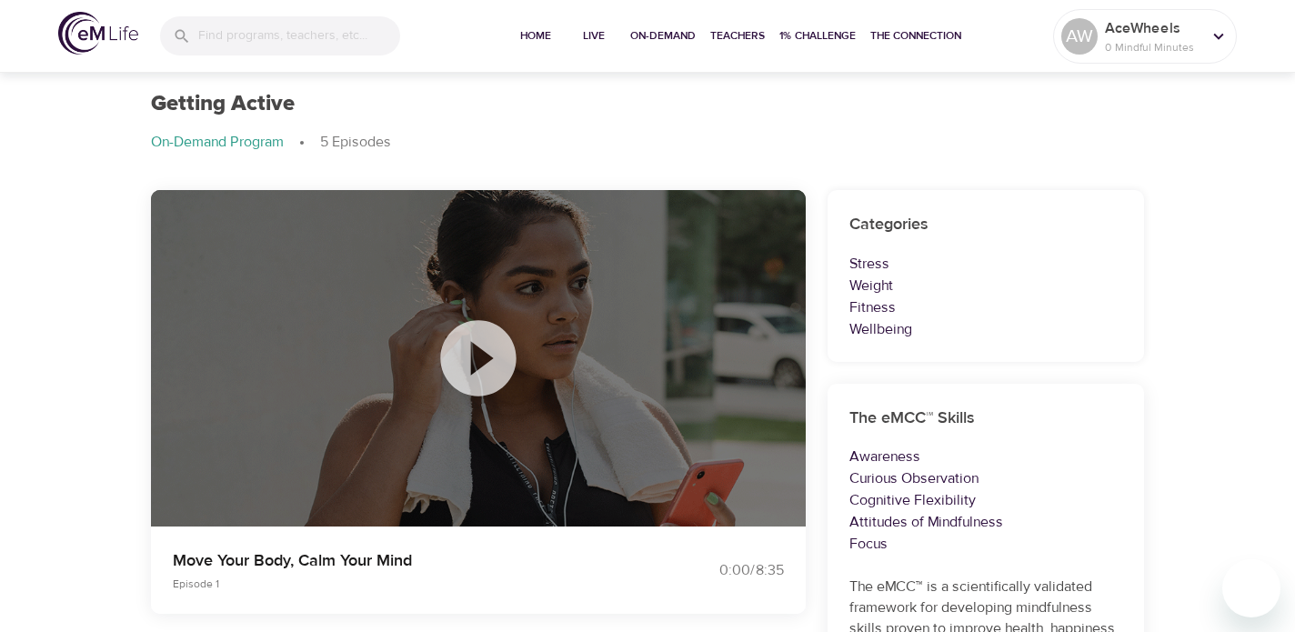
scroll to position [0, 0]
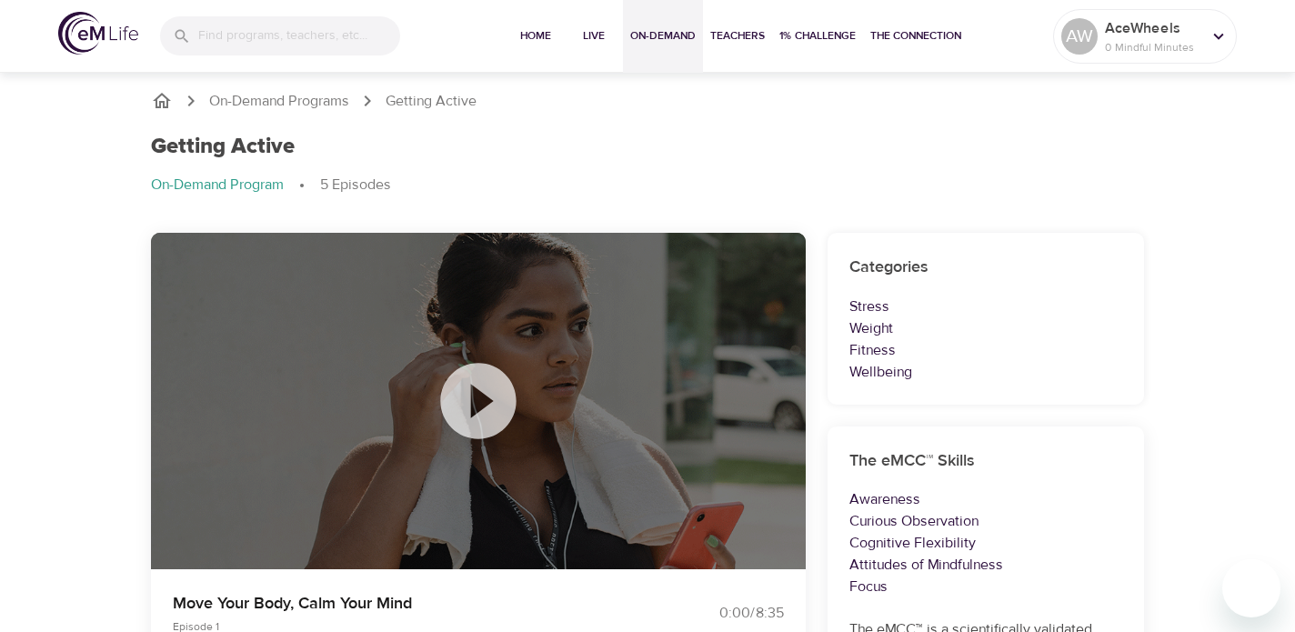
click at [663, 36] on span "On-Demand" at bounding box center [662, 35] width 65 height 19
